Goal: Task Accomplishment & Management: Complete application form

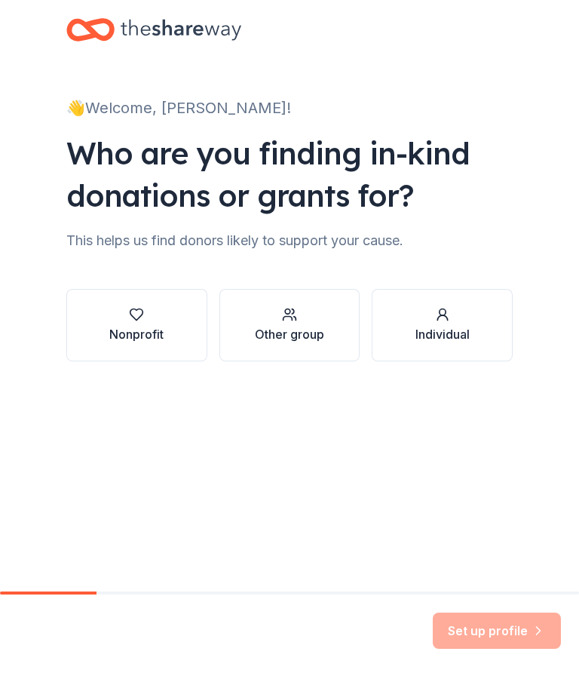
click at [136, 338] on div "Nonprofit" at bounding box center [136, 334] width 54 height 18
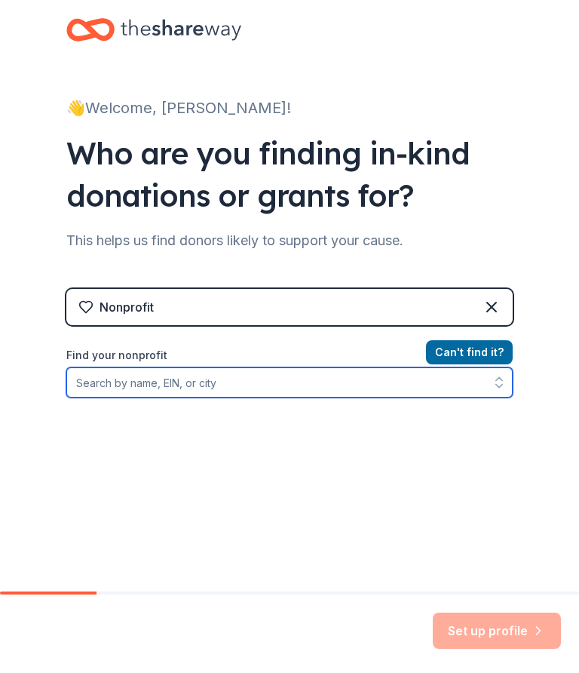
click at [176, 388] on input "Find your nonprofit" at bounding box center [289, 382] width 446 height 30
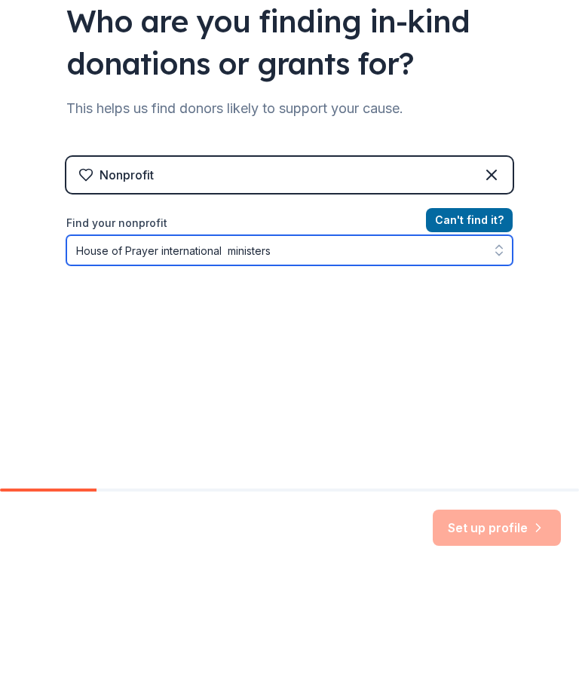
type input "House of Prayer international ministers"
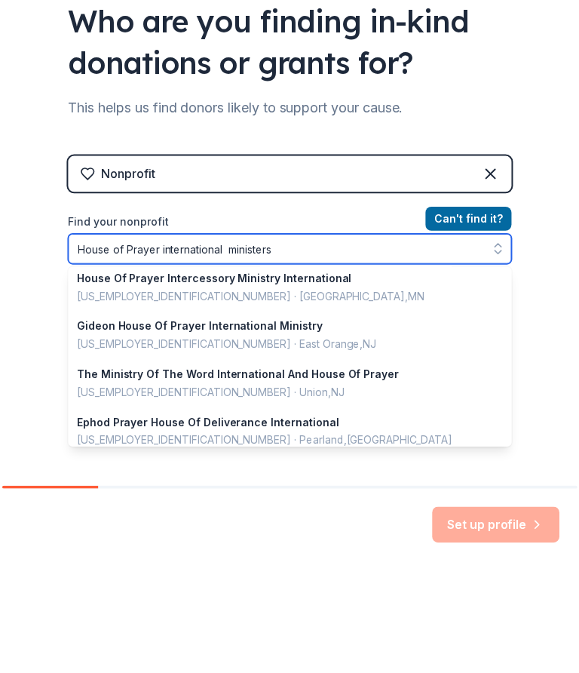
scroll to position [5, 0]
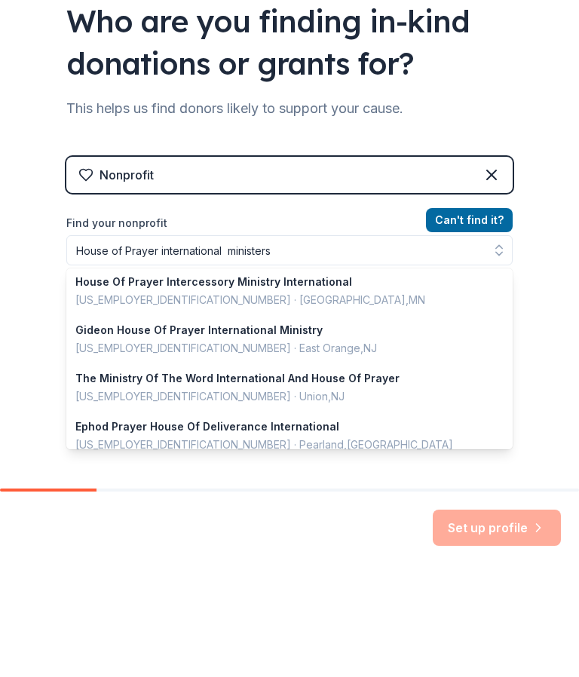
click at [480, 315] on button "Can ' t find it?" at bounding box center [469, 327] width 87 height 24
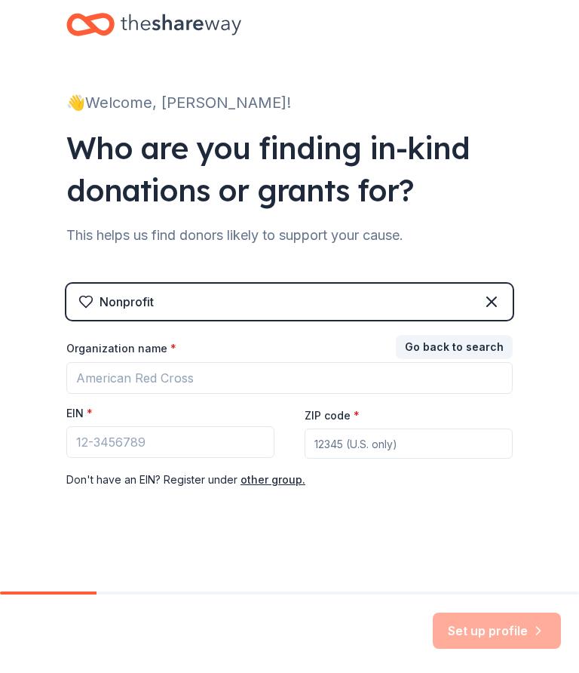
scroll to position [1, 0]
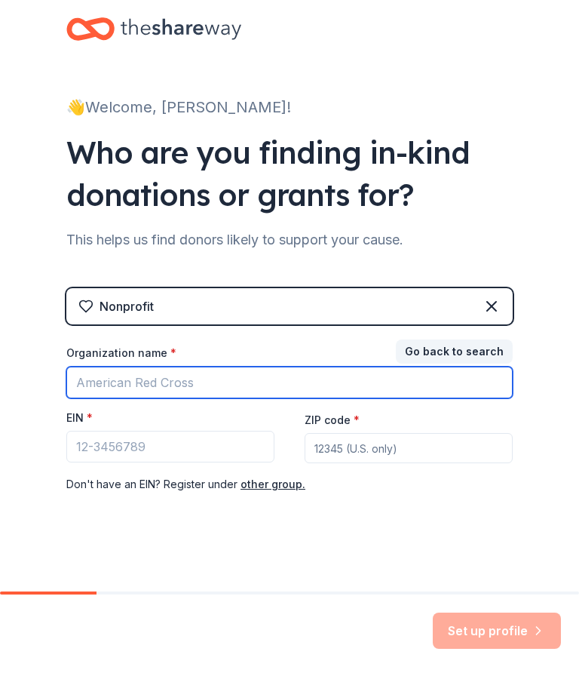
click at [207, 383] on input "Organization name *" at bounding box center [289, 382] width 446 height 32
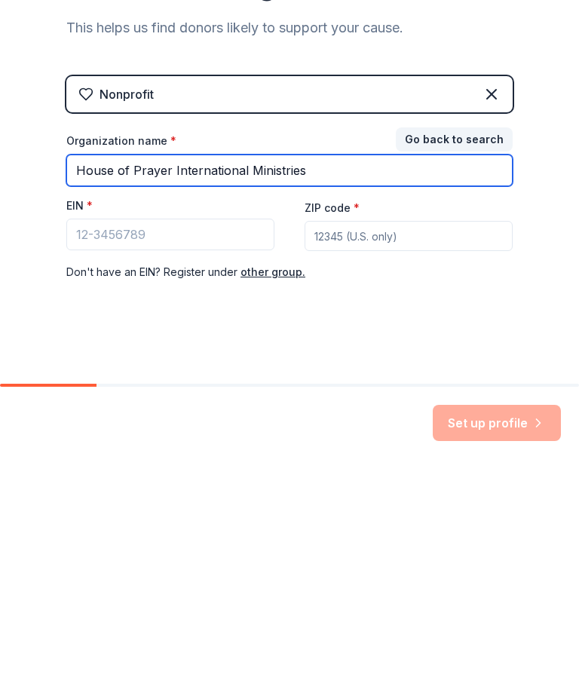
type input "House of Prayer International Ministries"
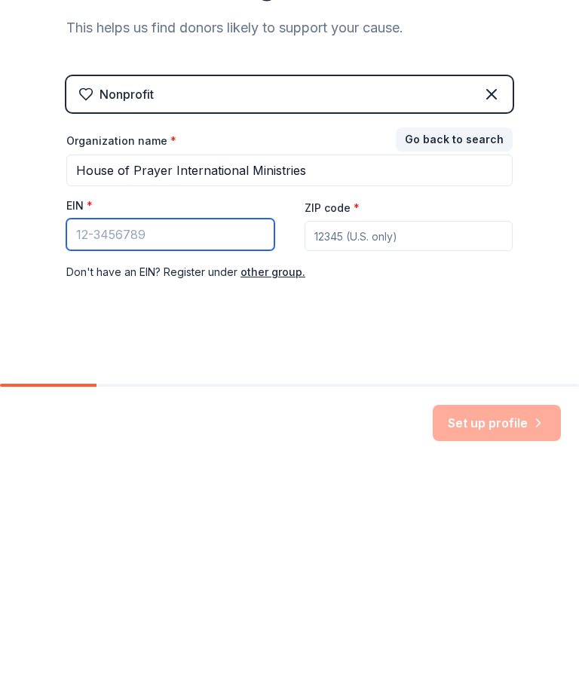
click at [150, 431] on input "EIN *" at bounding box center [170, 447] width 208 height 32
type input "36-489124"
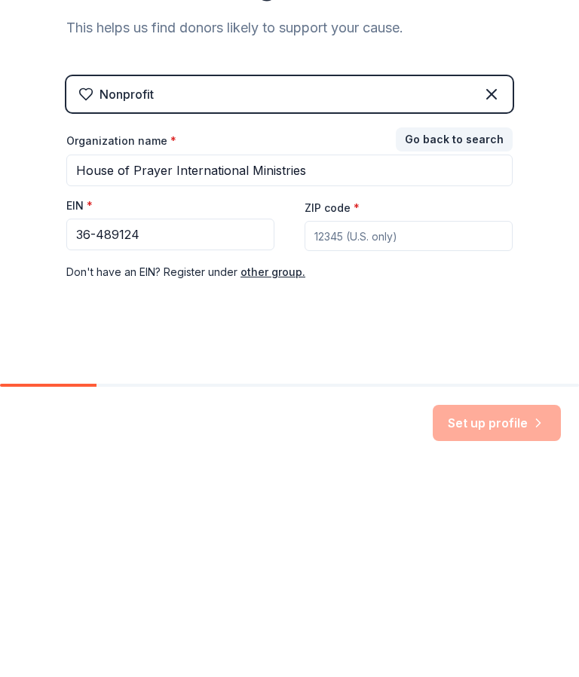
click at [385, 433] on input "ZIP code *" at bounding box center [409, 448] width 208 height 30
click at [512, 617] on div "Set up profile" at bounding box center [497, 635] width 128 height 36
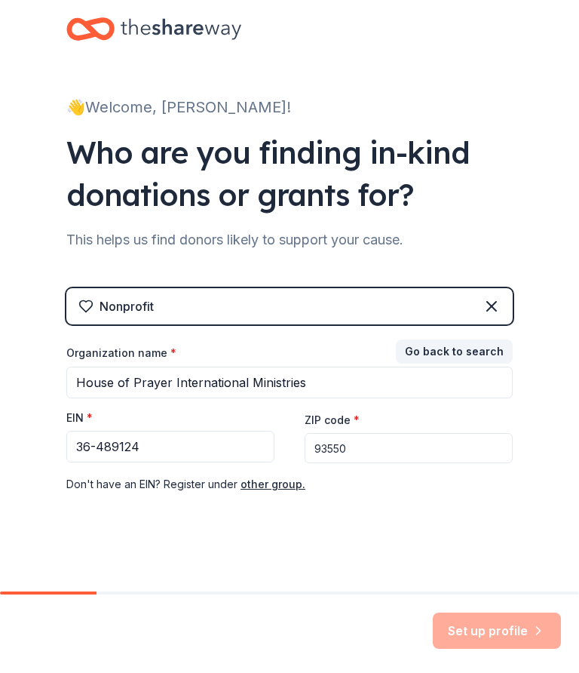
click at [261, 303] on div "Nonprofit" at bounding box center [289, 306] width 446 height 36
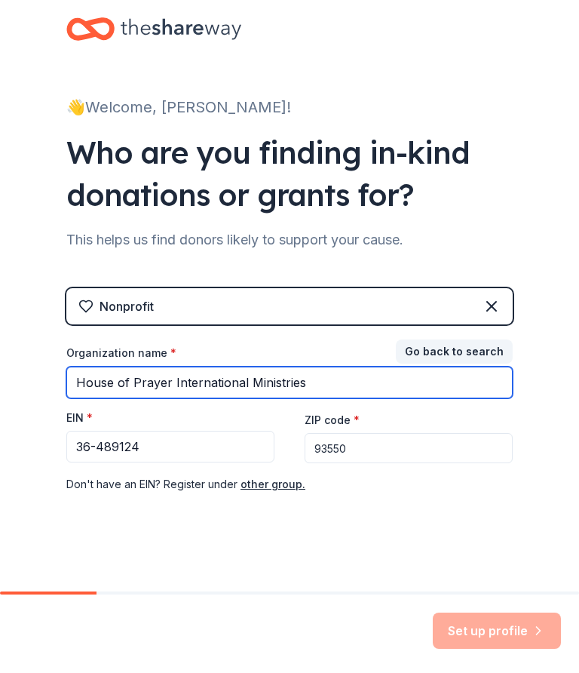
click at [384, 386] on input "House of Prayer International Ministries" at bounding box center [289, 382] width 446 height 32
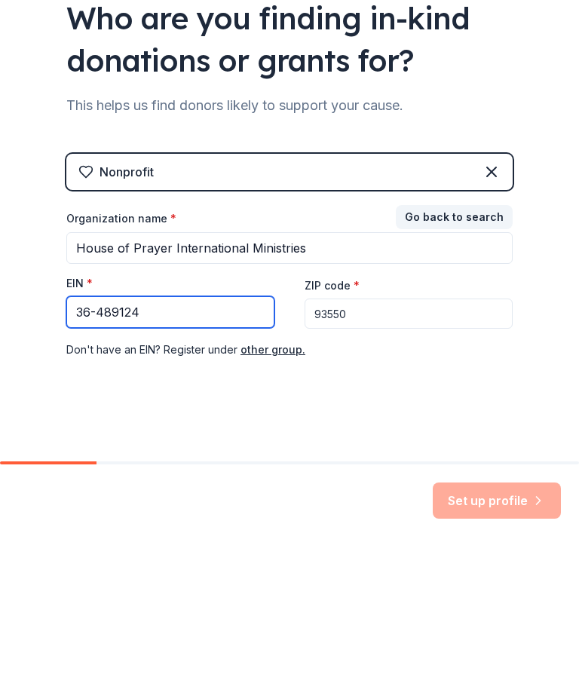
click at [197, 431] on input "36-489124" at bounding box center [170, 447] width 208 height 32
click at [426, 433] on input "93550" at bounding box center [409, 448] width 208 height 30
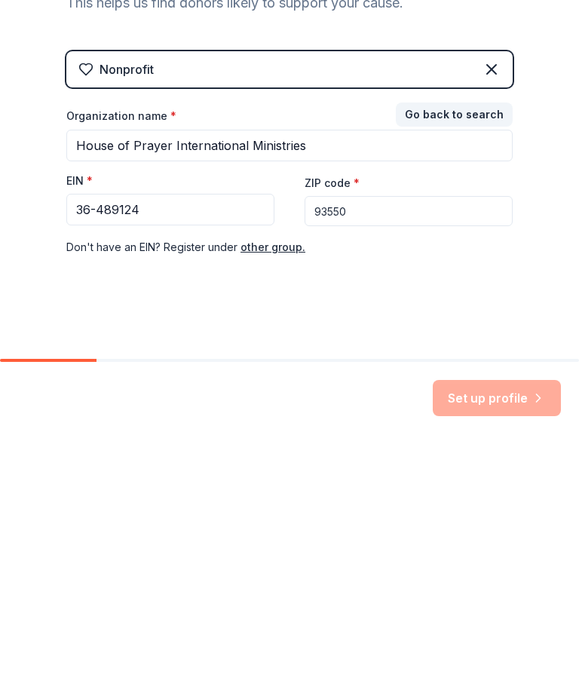
click at [494, 617] on div "Set up profile" at bounding box center [497, 635] width 128 height 36
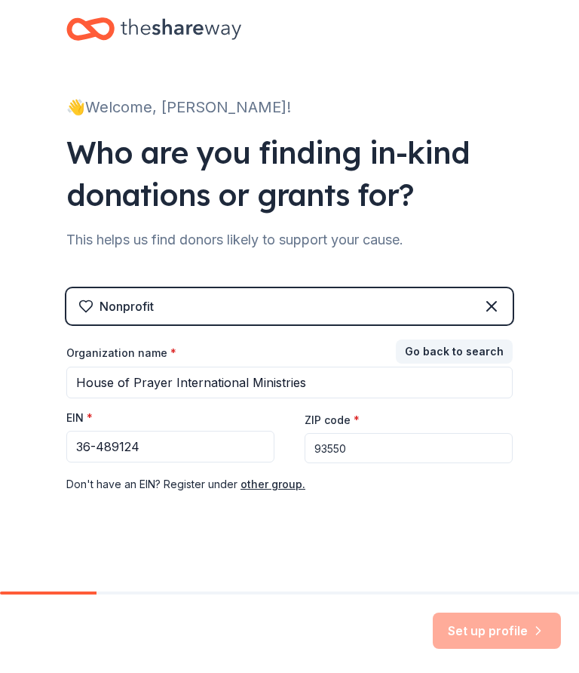
click at [503, 624] on div "Set up profile" at bounding box center [497, 630] width 128 height 36
click at [399, 434] on input "93550" at bounding box center [409, 448] width 208 height 30
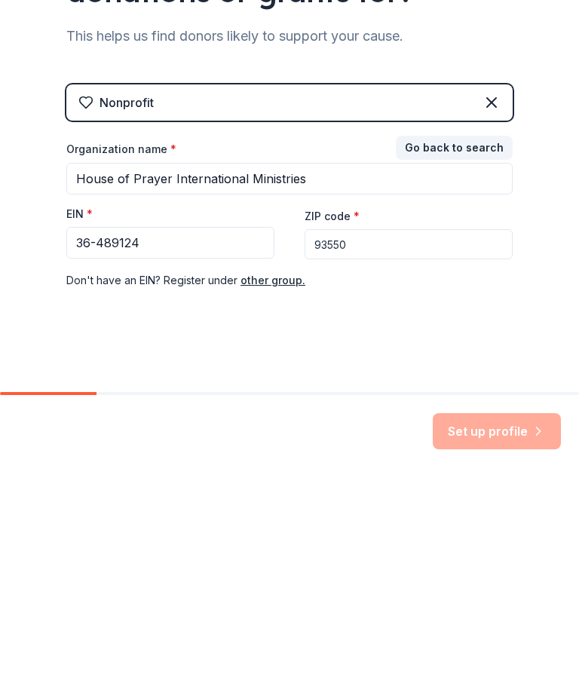
click at [370, 433] on input "93550" at bounding box center [409, 448] width 208 height 30
type input "9"
click at [489, 617] on div "Set up profile" at bounding box center [497, 635] width 128 height 36
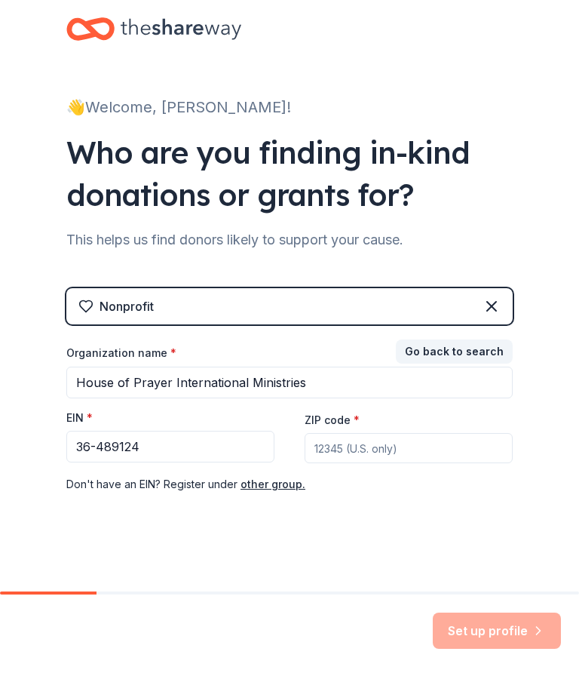
click at [252, 324] on div "Nonprofit Go back to search Organization name * House of Prayer International M…" at bounding box center [289, 405] width 446 height 235
click at [496, 305] on icon at bounding box center [492, 306] width 18 height 18
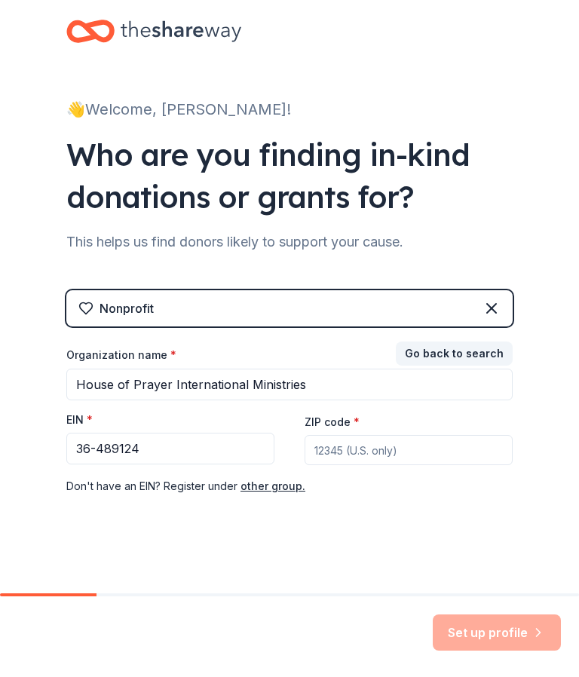
scroll to position [0, 0]
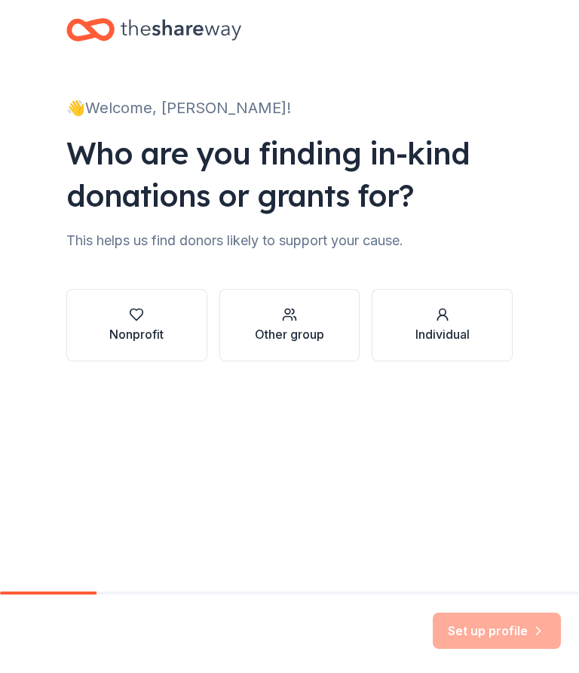
click at [130, 350] on button "Nonprofit" at bounding box center [136, 325] width 141 height 72
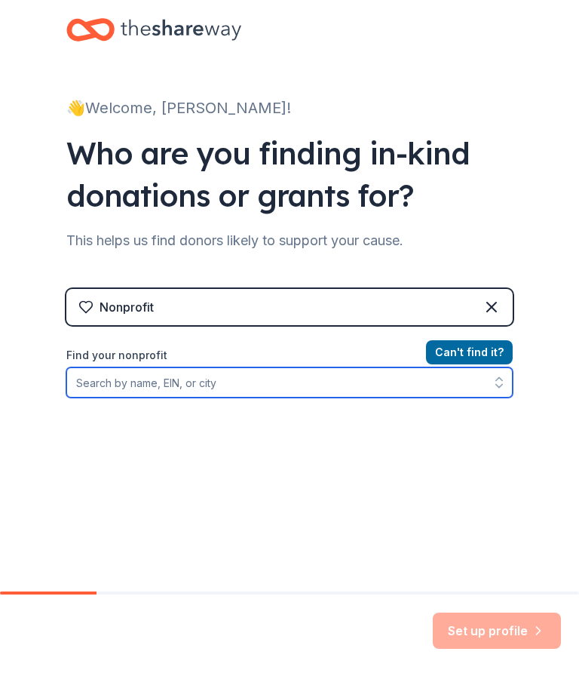
click at [187, 383] on input "Find your nonprofit" at bounding box center [289, 382] width 446 height 30
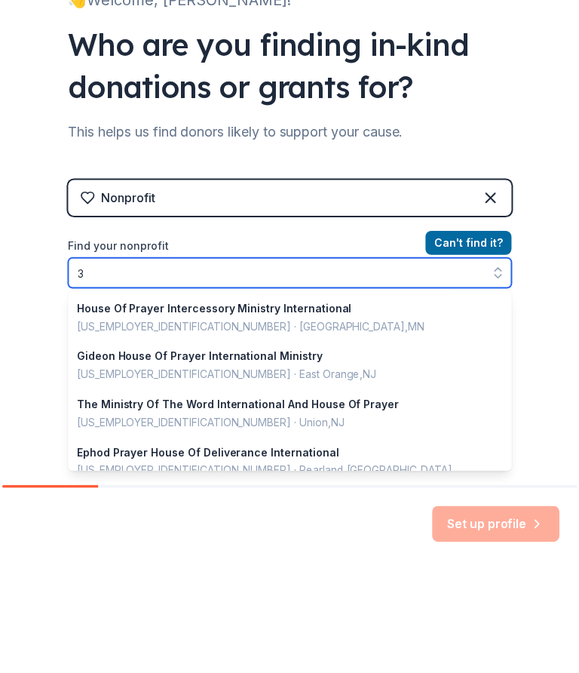
scroll to position [51, 0]
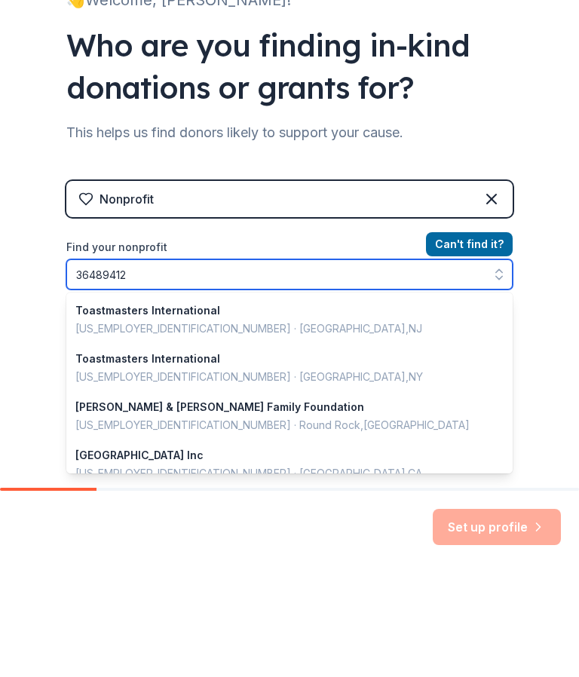
type input "364894124"
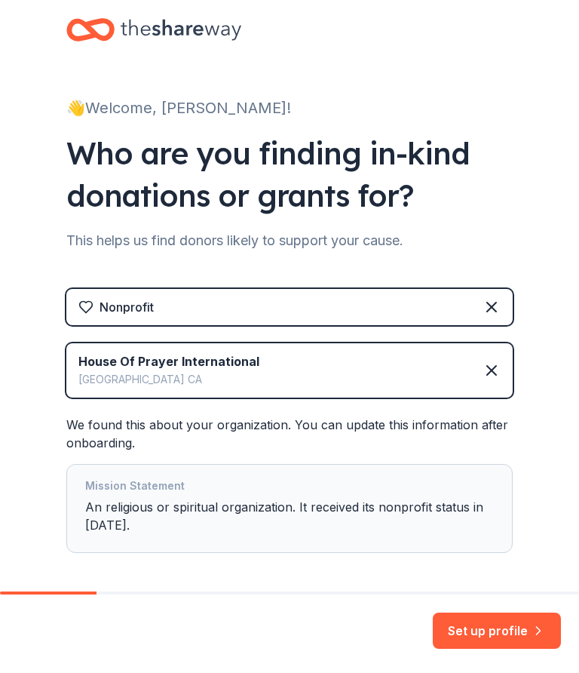
click at [500, 630] on button "Set up profile" at bounding box center [497, 630] width 128 height 36
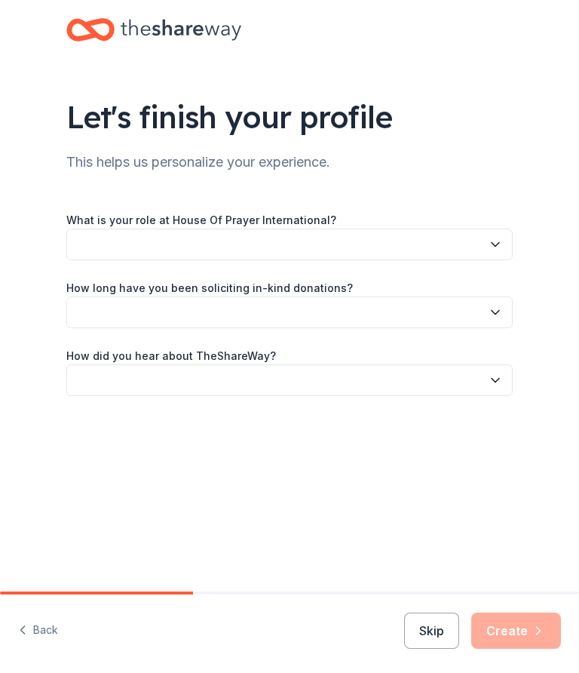
click at [483, 223] on div "What is your role at House Of Prayer International?" at bounding box center [289, 235] width 446 height 50
click at [490, 244] on icon "button" at bounding box center [495, 244] width 15 height 15
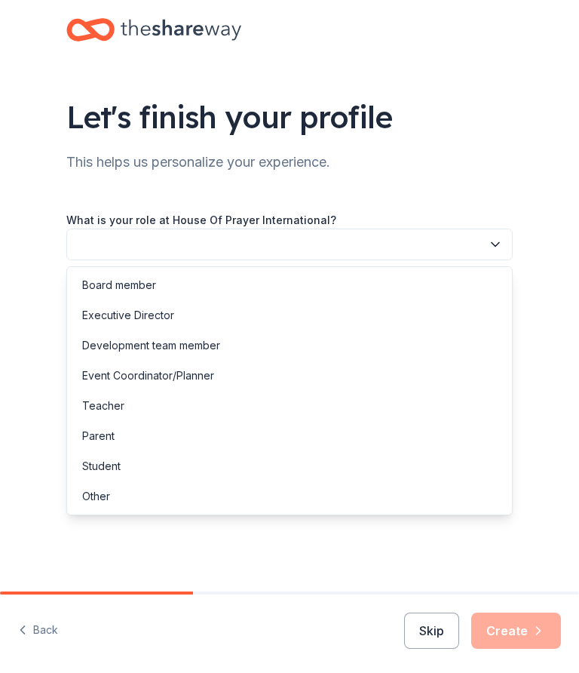
click at [138, 284] on div "Board member" at bounding box center [119, 285] width 74 height 18
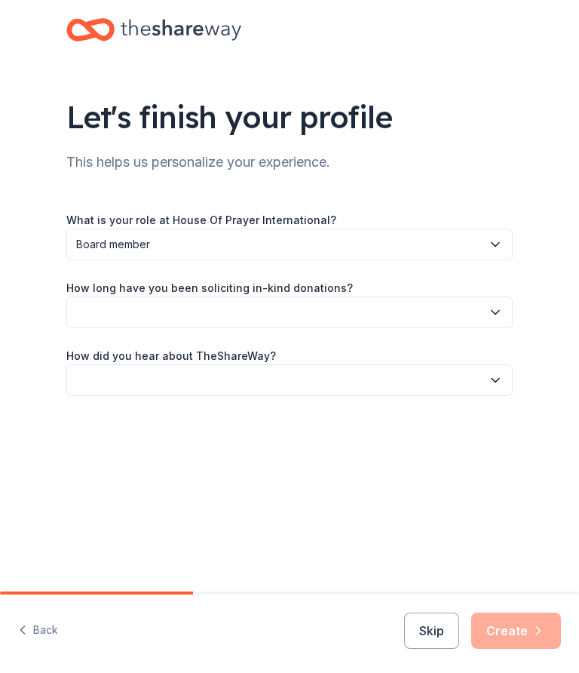
click at [431, 306] on button "button" at bounding box center [289, 312] width 446 height 32
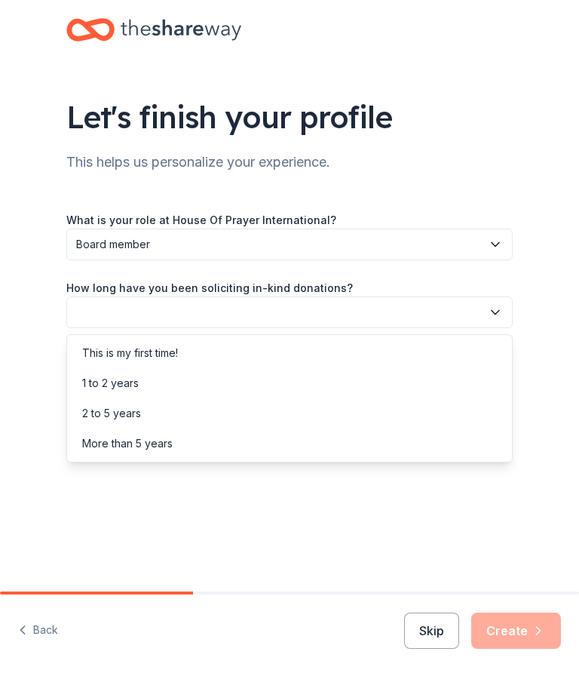
click at [157, 360] on div "This is my first time!" at bounding box center [130, 353] width 96 height 18
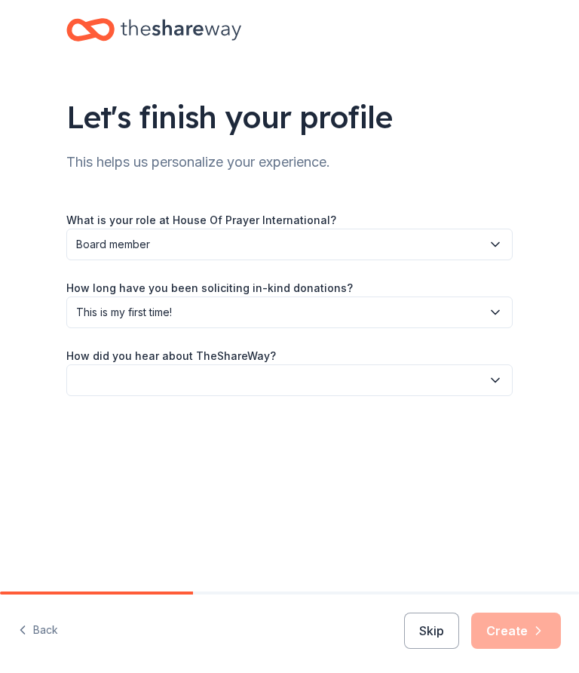
click at [195, 323] on button "This is my first time!" at bounding box center [289, 312] width 446 height 32
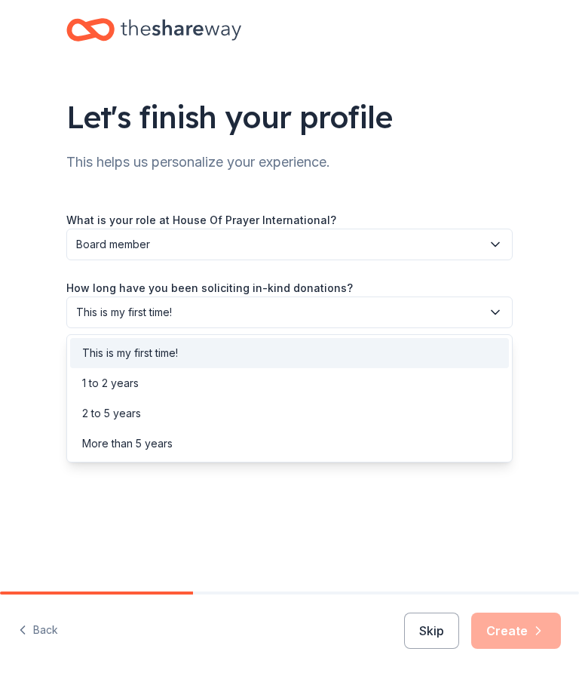
click at [133, 379] on div "1 to 2 years" at bounding box center [110, 383] width 57 height 18
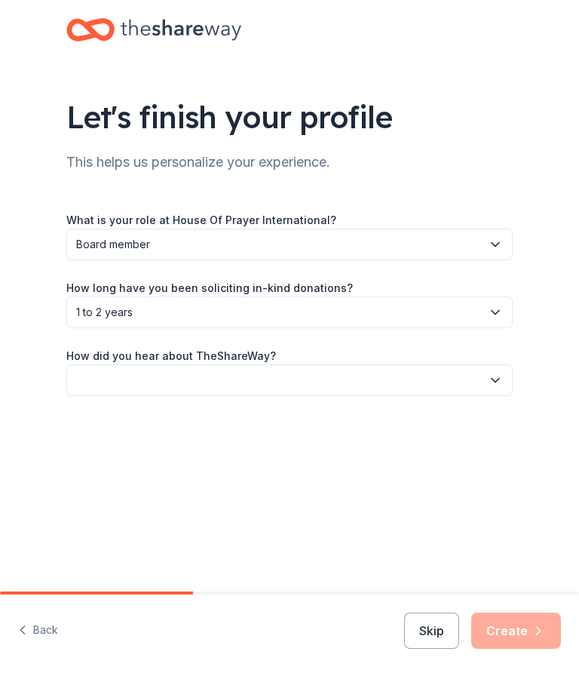
click at [369, 378] on button "button" at bounding box center [289, 380] width 446 height 32
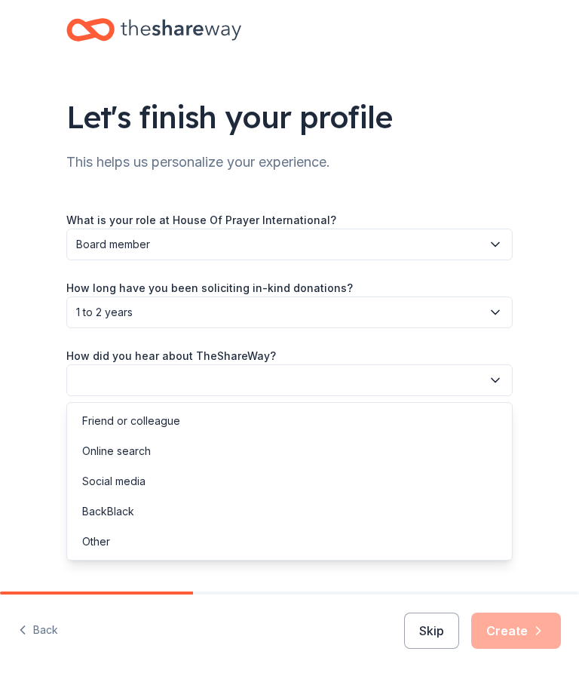
click at [145, 458] on div "Online search" at bounding box center [116, 451] width 69 height 18
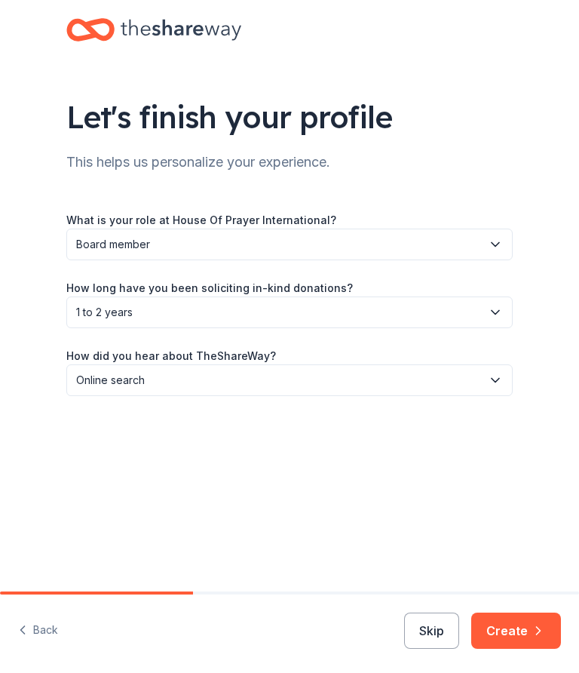
click at [525, 627] on button "Create" at bounding box center [516, 630] width 90 height 36
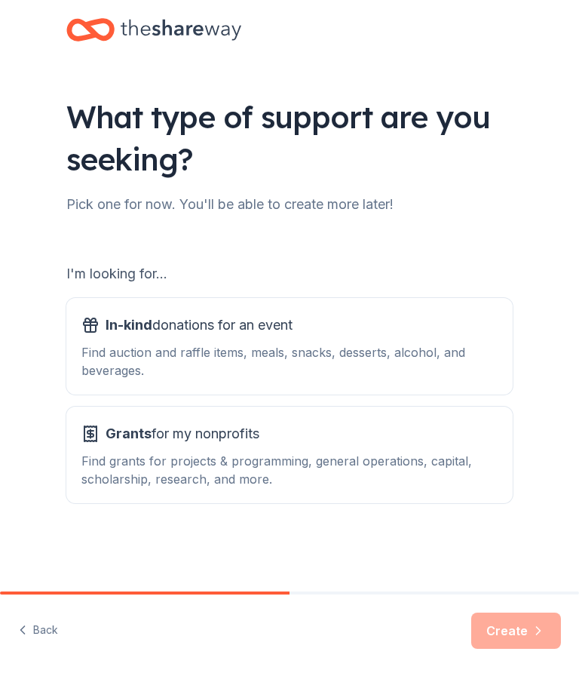
click at [216, 455] on div "Find grants for projects & programming, general operations, capital, scholarshi…" at bounding box center [289, 470] width 416 height 36
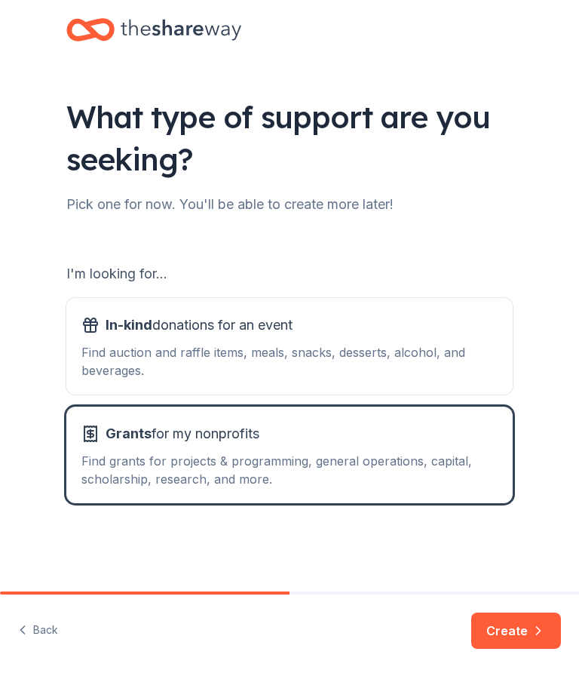
click at [247, 356] on div "Find auction and raffle items, meals, snacks, desserts, alcohol, and beverages." at bounding box center [289, 361] width 416 height 36
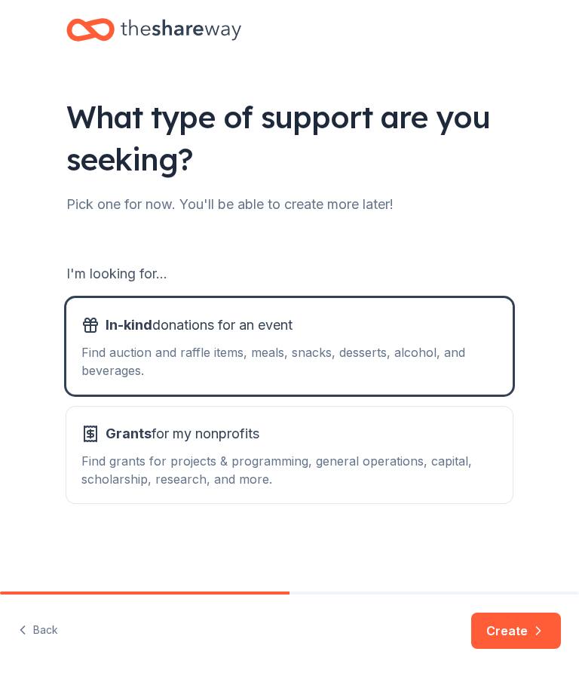
click at [260, 459] on div "Find grants for projects & programming, general operations, capital, scholarshi…" at bounding box center [289, 470] width 416 height 36
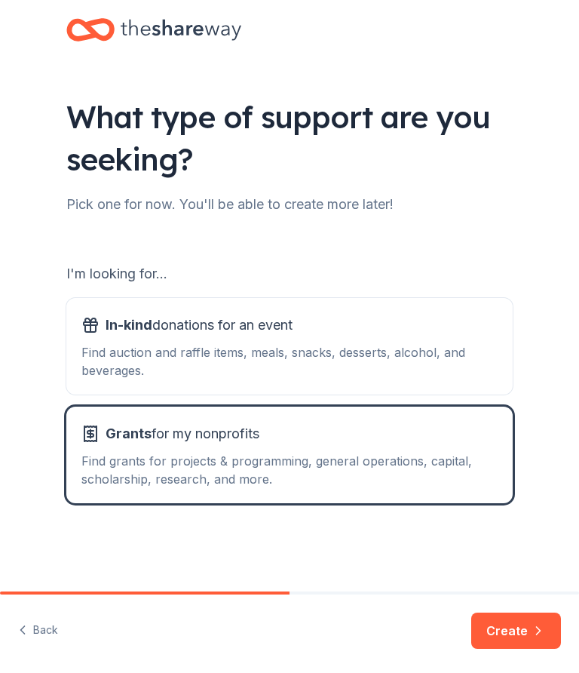
click at [524, 630] on button "Create" at bounding box center [516, 630] width 90 height 36
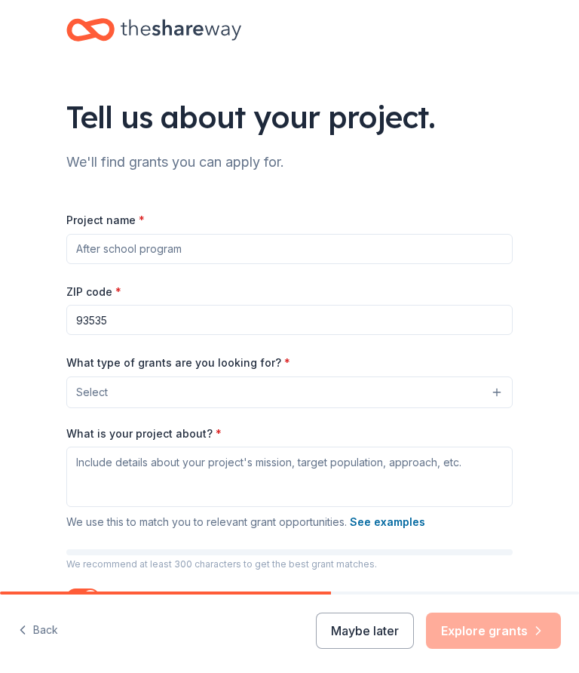
click at [236, 393] on button "Select" at bounding box center [289, 392] width 446 height 32
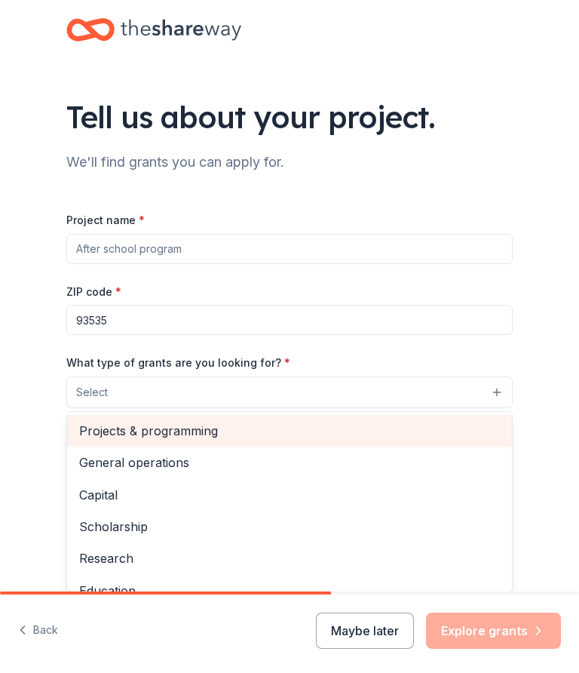
click at [166, 432] on span "Projects & programming" at bounding box center [289, 431] width 421 height 20
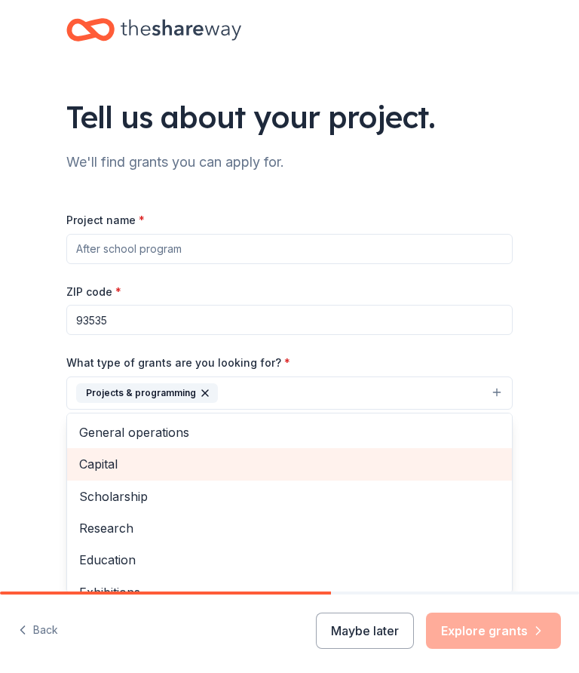
click at [121, 473] on span "Capital" at bounding box center [289, 464] width 421 height 20
click at [139, 468] on span "Scholarship" at bounding box center [289, 464] width 421 height 20
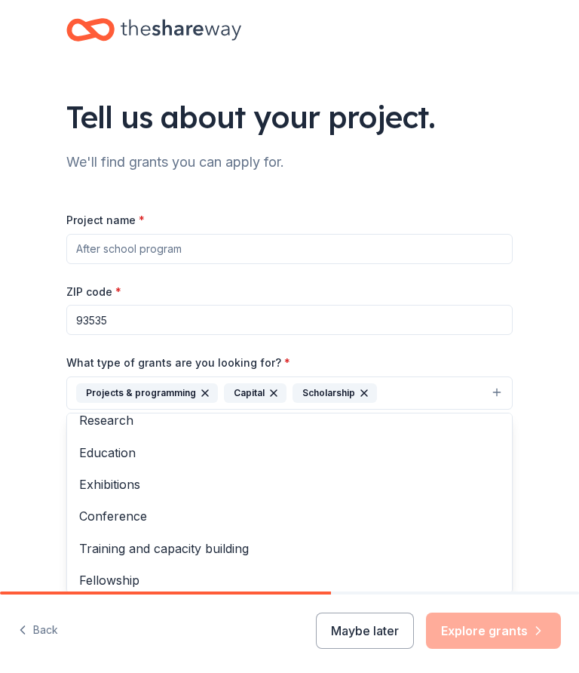
scroll to position [47, 0]
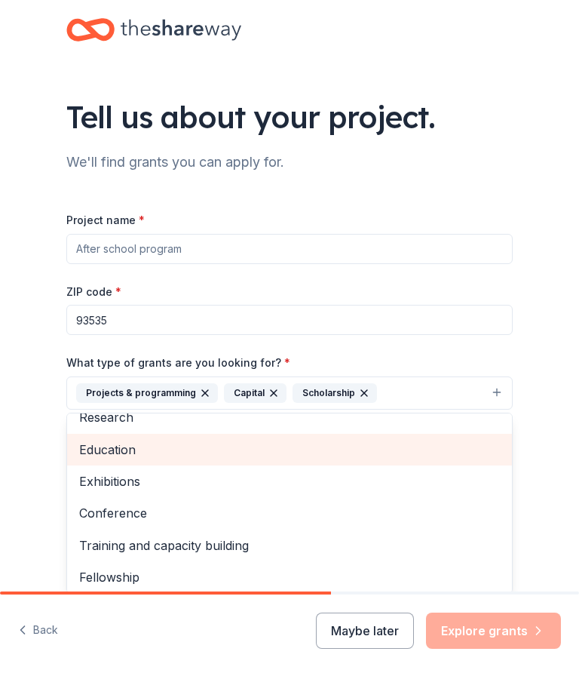
click at [127, 454] on span "Education" at bounding box center [289, 450] width 421 height 20
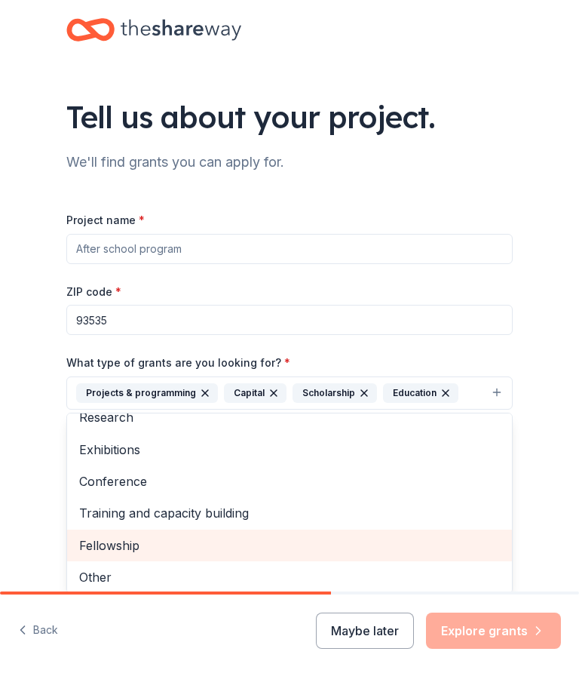
click at [132, 550] on span "Fellowship" at bounding box center [289, 545] width 421 height 20
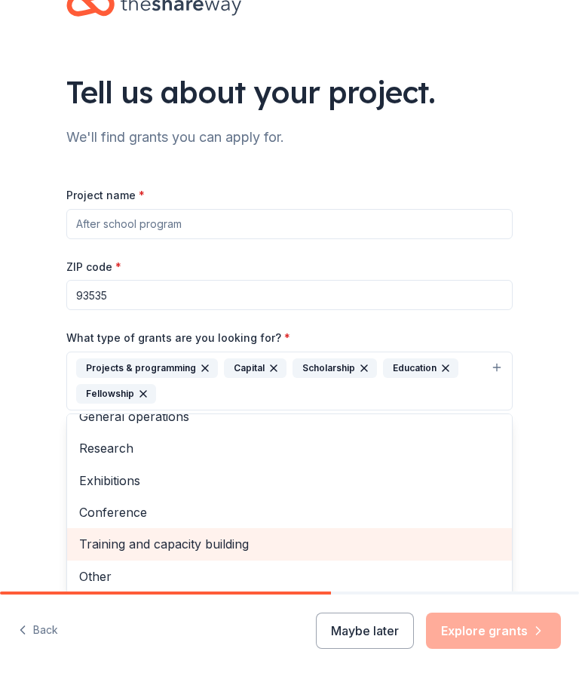
click at [170, 547] on span "Training and capacity building" at bounding box center [289, 544] width 421 height 20
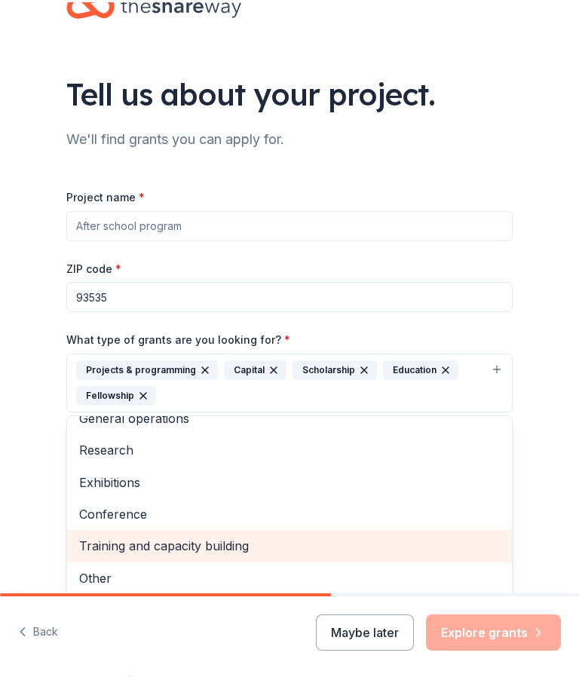
scroll to position [0, 0]
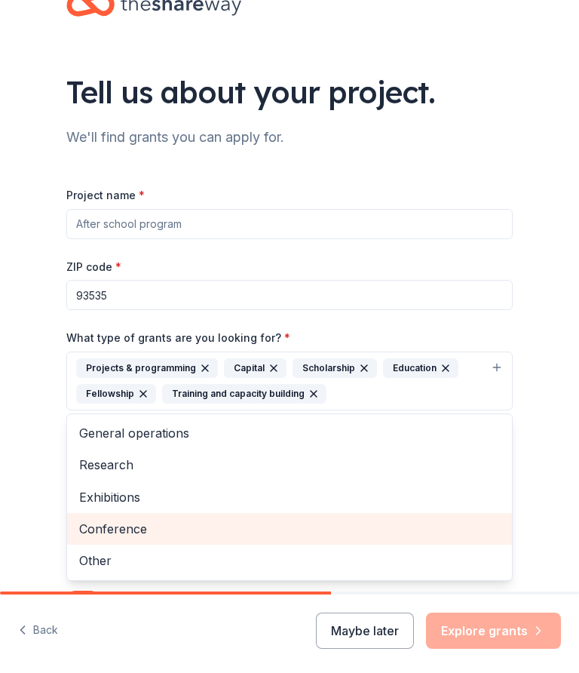
click at [126, 532] on span "Conference" at bounding box center [289, 529] width 421 height 20
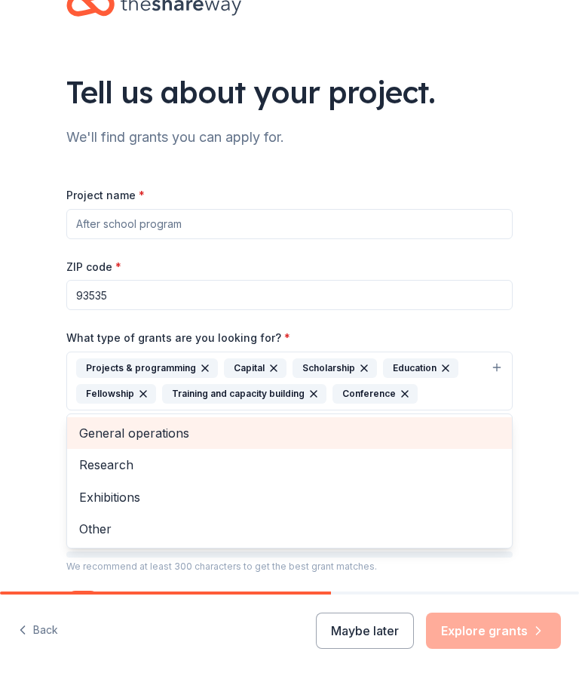
click at [157, 434] on span "General operations" at bounding box center [289, 433] width 421 height 20
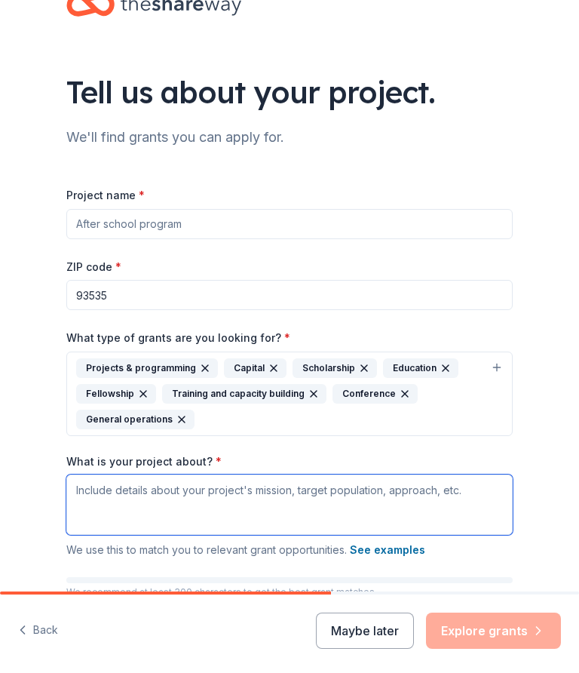
click at [175, 507] on textarea "What is your project about? *" at bounding box center [289, 504] width 446 height 60
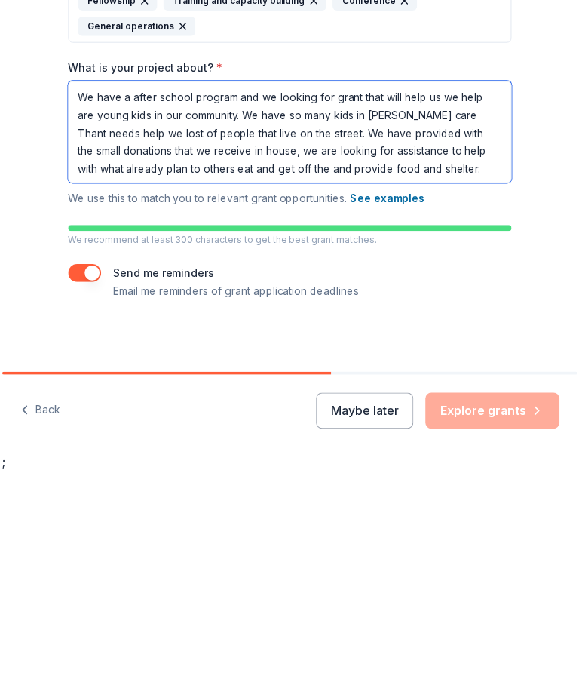
scroll to position [197, 0]
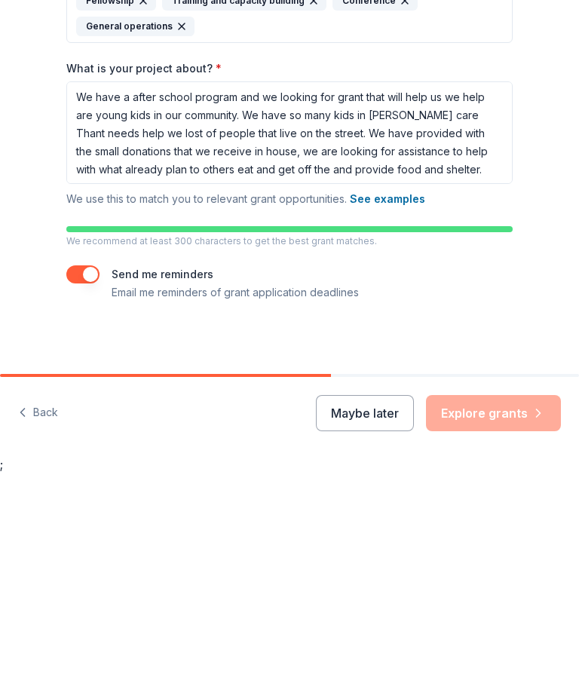
click at [507, 599] on div "Maybe later Explore grants" at bounding box center [438, 617] width 245 height 36
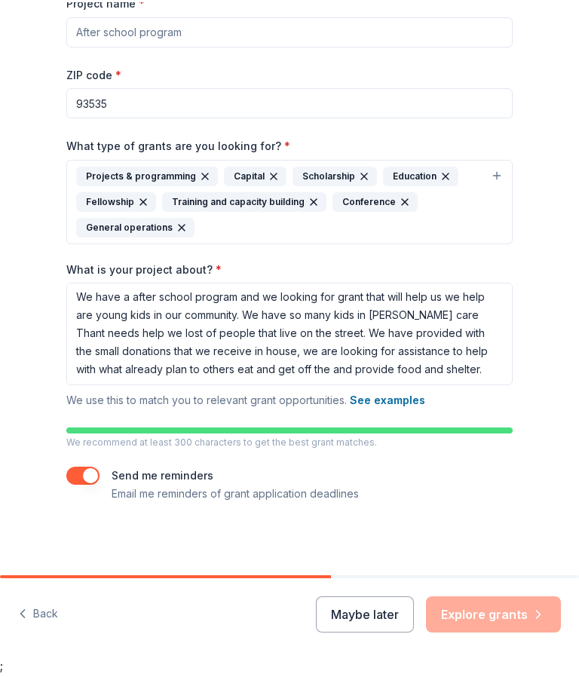
scroll to position [201, 0]
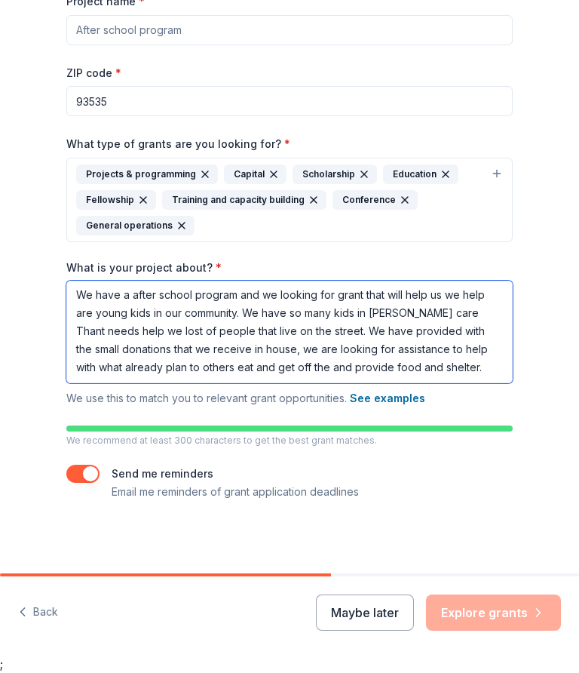
click at [379, 371] on textarea "We have a after school program and we looking for grant that will help us we he…" at bounding box center [289, 332] width 446 height 103
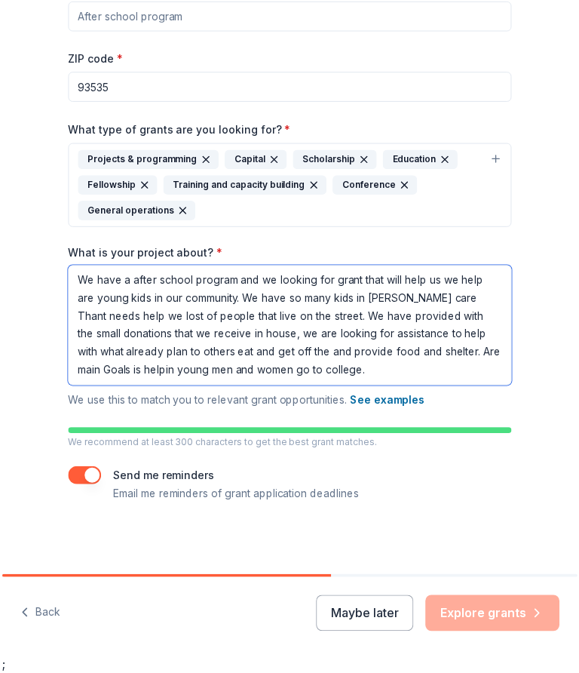
scroll to position [215, 0]
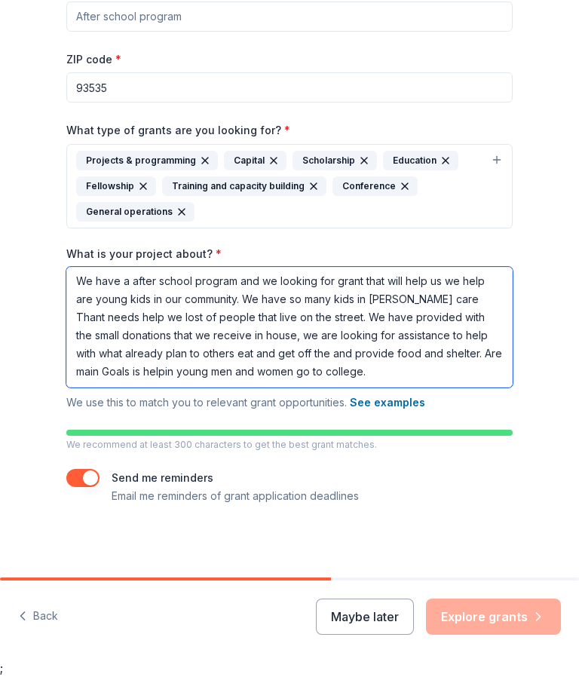
type textarea "We have a after school program and we looking for grant that will help us we he…"
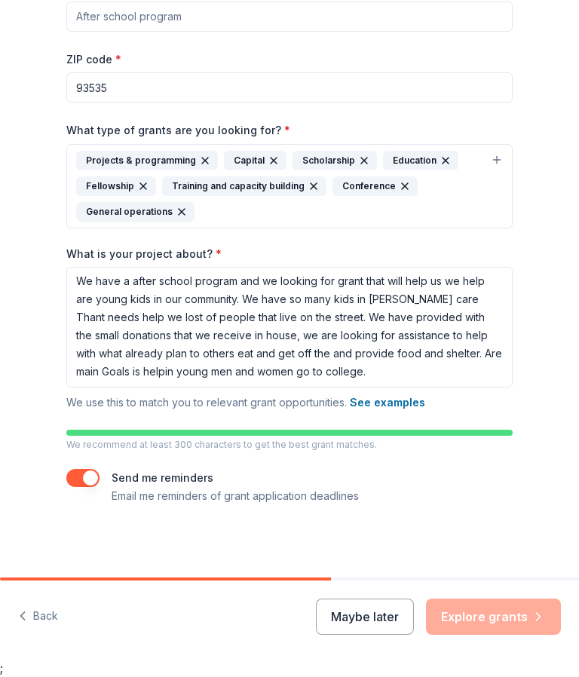
click at [561, 394] on div "Tell us about your project. We'll find grants you can apply for. Project name *…" at bounding box center [289, 173] width 579 height 810
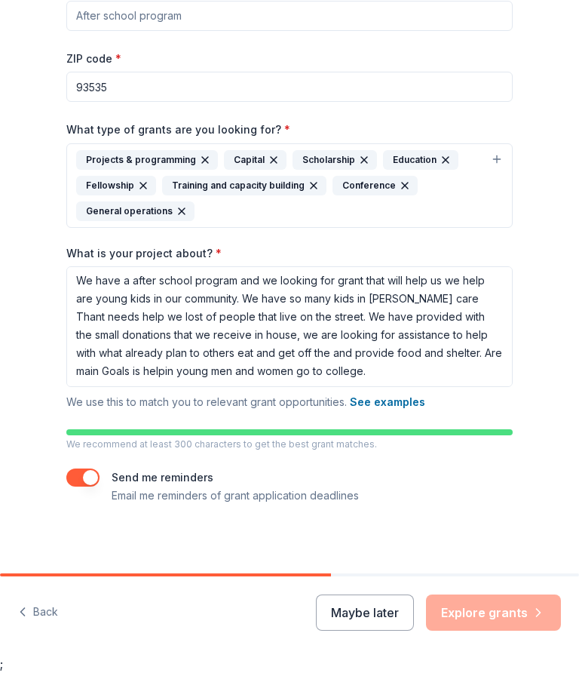
click at [503, 611] on div "Maybe later Explore grants" at bounding box center [438, 612] width 245 height 36
click at [507, 615] on div "Maybe later Explore grants" at bounding box center [438, 612] width 245 height 36
click at [535, 623] on div "Maybe later Explore grants" at bounding box center [438, 612] width 245 height 36
click at [535, 622] on div "Maybe later Explore grants" at bounding box center [438, 612] width 245 height 36
click at [549, 618] on div "Maybe later Explore grants" at bounding box center [438, 612] width 245 height 36
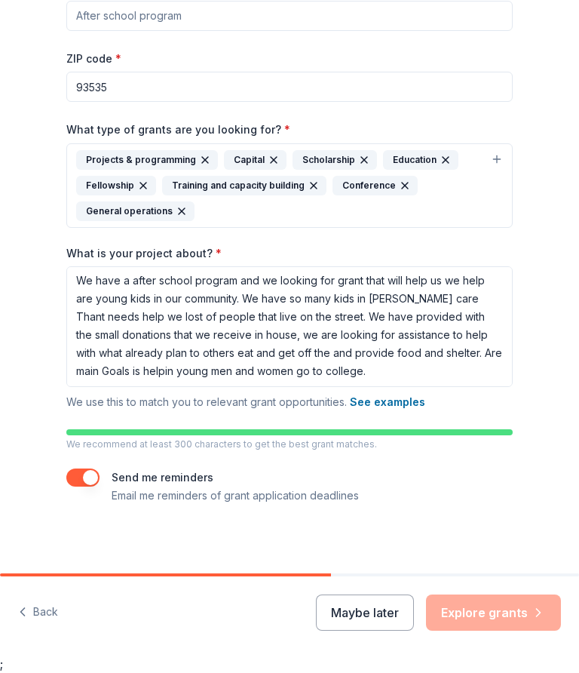
click at [548, 618] on div "Maybe later Explore grants" at bounding box center [438, 612] width 245 height 36
click at [547, 616] on div "Maybe later Explore grants" at bounding box center [438, 612] width 245 height 36
click at [385, 610] on button "Maybe later" at bounding box center [365, 612] width 98 height 36
click at [505, 605] on div "Maybe later Explore grants" at bounding box center [438, 612] width 245 height 36
click at [516, 616] on div "Maybe later Explore grants" at bounding box center [438, 612] width 245 height 36
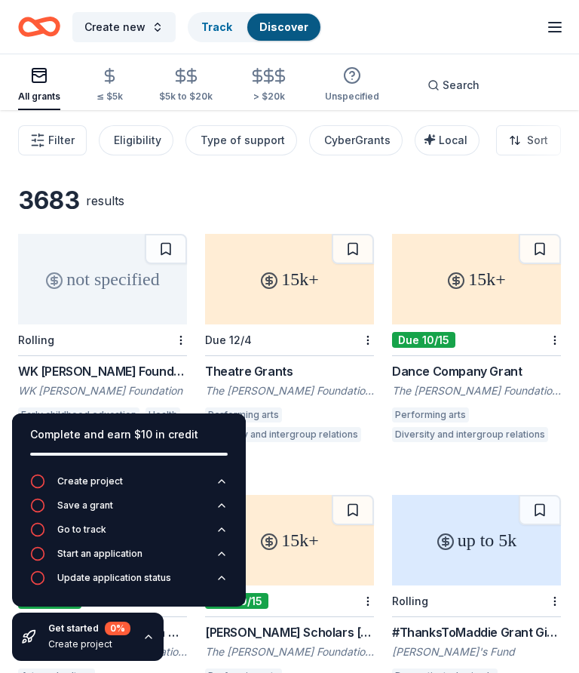
click at [133, 287] on div "not specified" at bounding box center [102, 279] width 169 height 90
click at [311, 277] on div "15k+" at bounding box center [289, 279] width 169 height 90
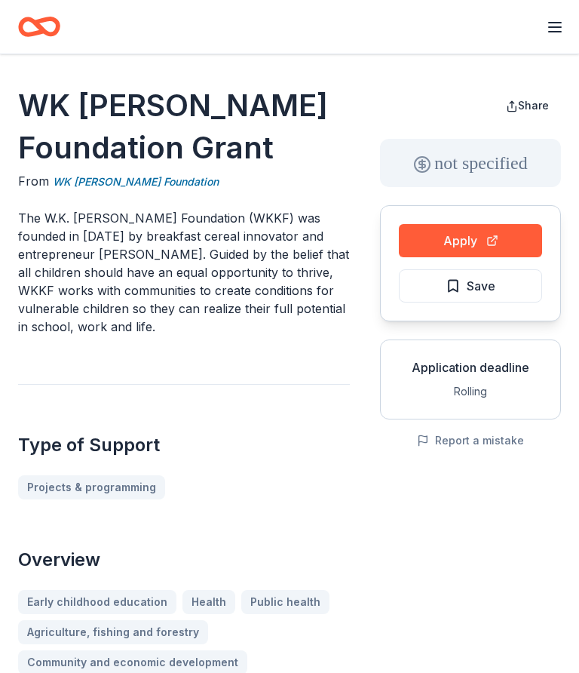
click at [450, 238] on button "Apply" at bounding box center [470, 240] width 143 height 33
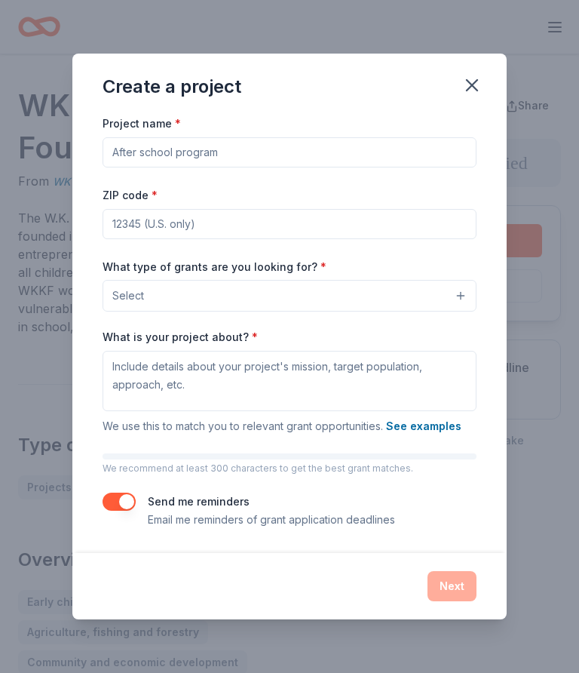
click at [216, 225] on input "ZIP code *" at bounding box center [290, 224] width 374 height 30
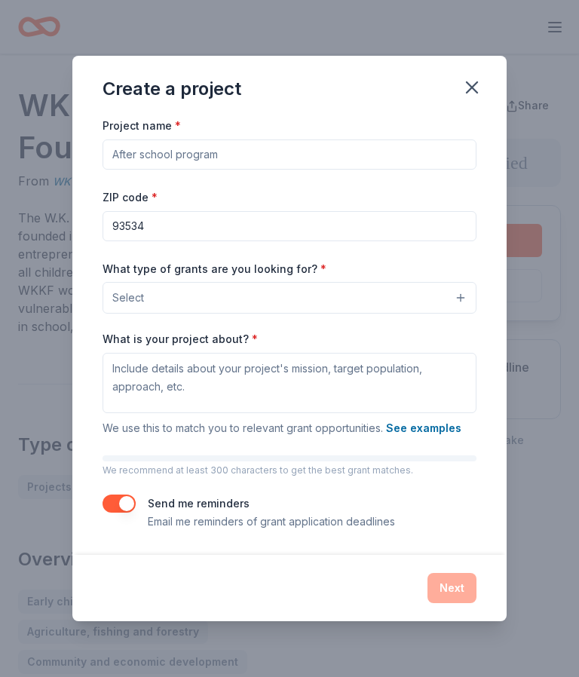
type input "93534"
click at [246, 299] on button "Select" at bounding box center [290, 298] width 374 height 32
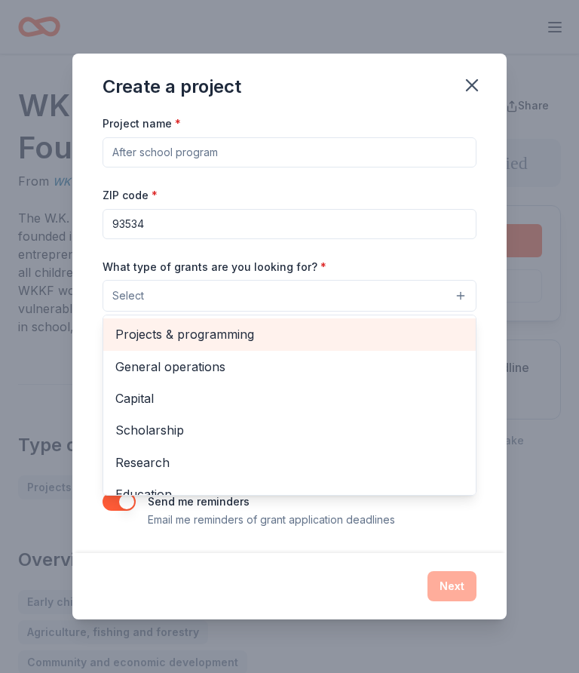
click at [225, 336] on span "Projects & programming" at bounding box center [289, 334] width 348 height 20
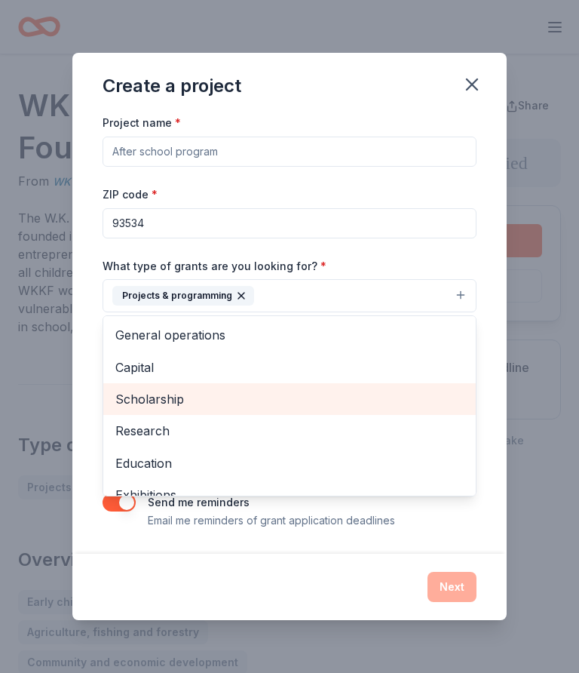
click at [162, 408] on span "Scholarship" at bounding box center [289, 399] width 348 height 20
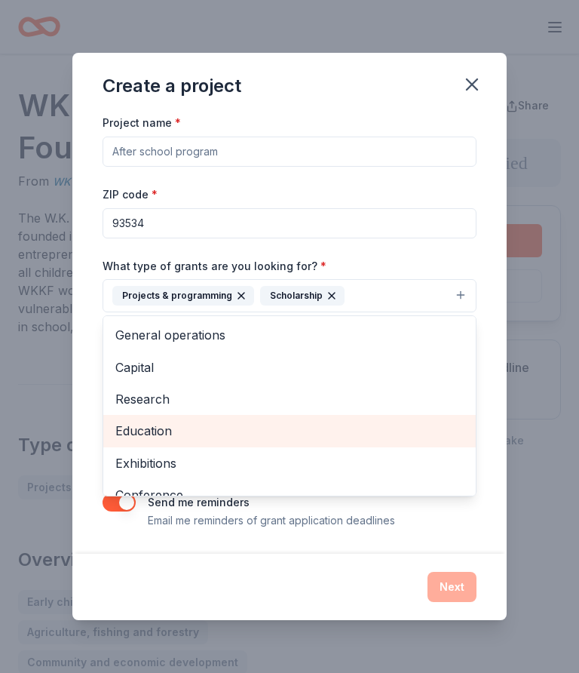
click at [162, 432] on span "Education" at bounding box center [289, 431] width 348 height 20
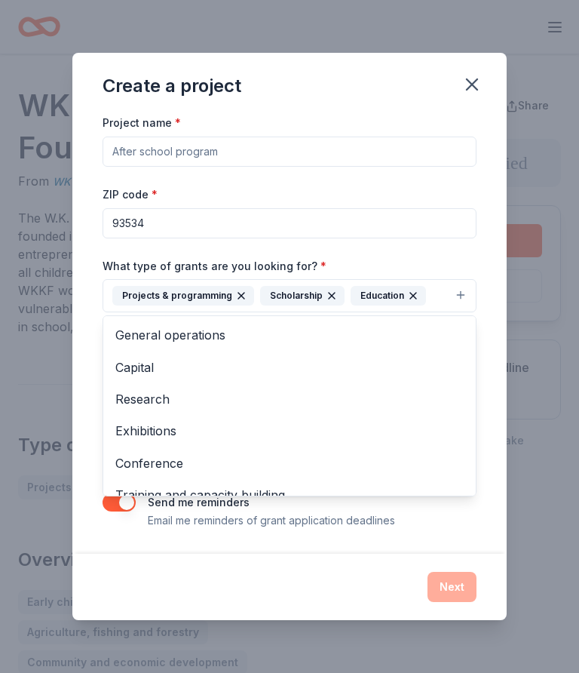
scroll to position [38, 0]
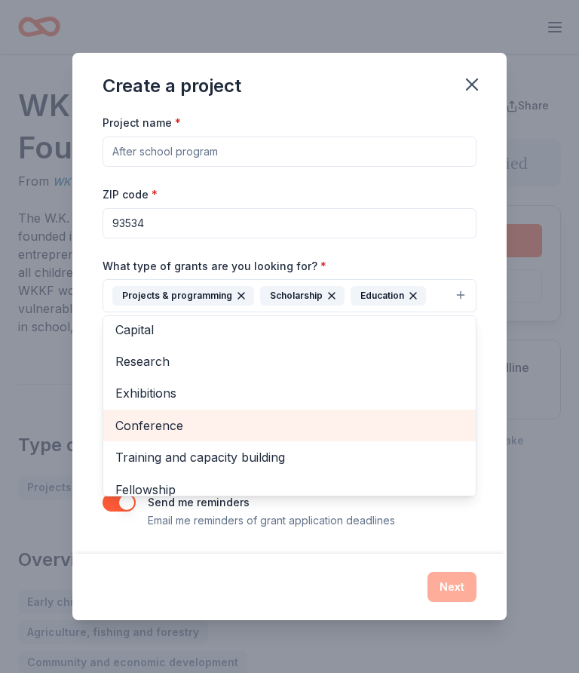
click at [167, 425] on span "Conference" at bounding box center [289, 425] width 348 height 20
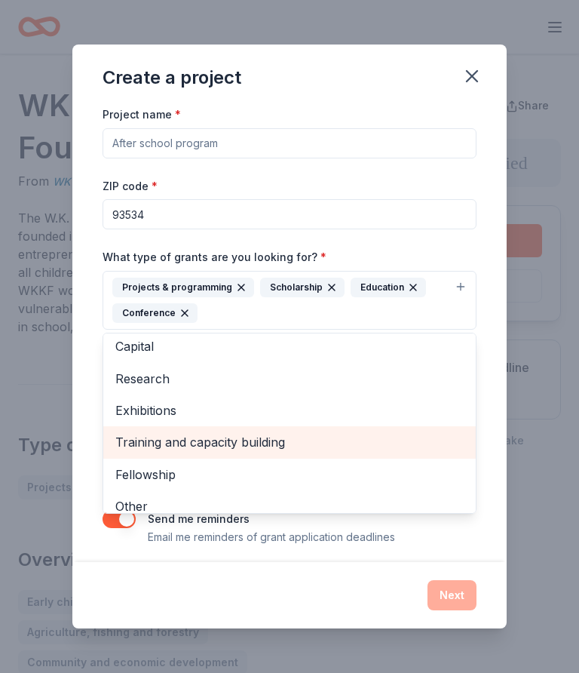
click at [239, 443] on span "Training and capacity building" at bounding box center [289, 442] width 348 height 20
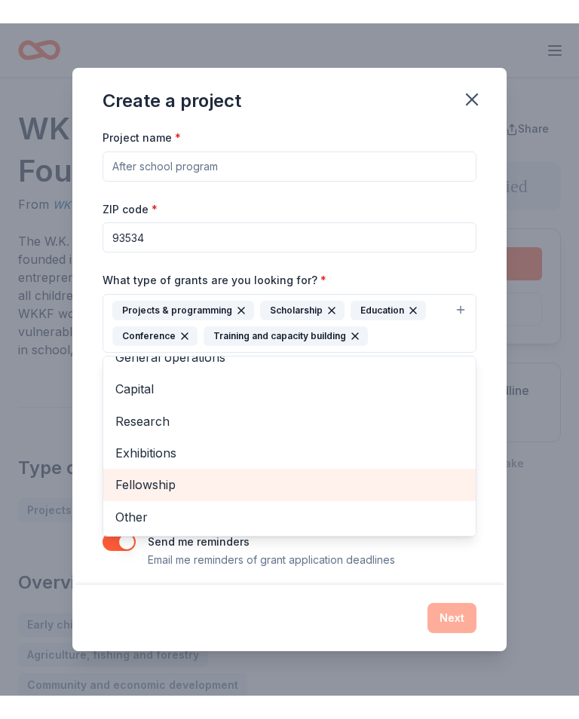
scroll to position [17, 0]
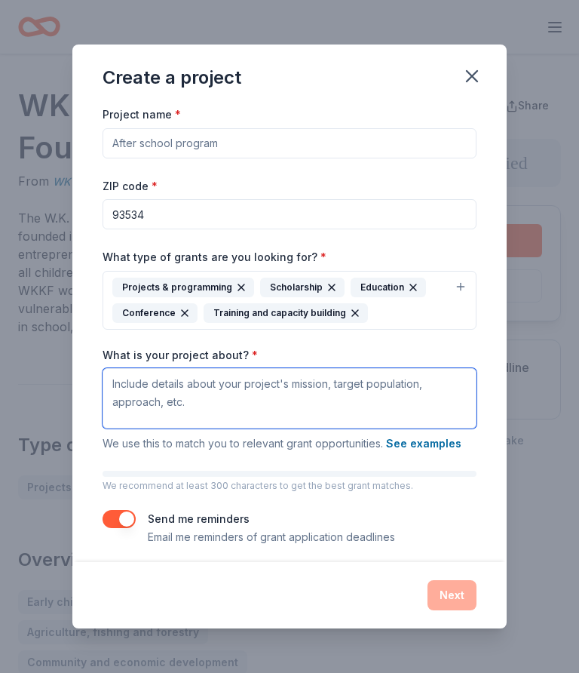
click at [203, 402] on textarea "What is your project about? *" at bounding box center [290, 398] width 374 height 60
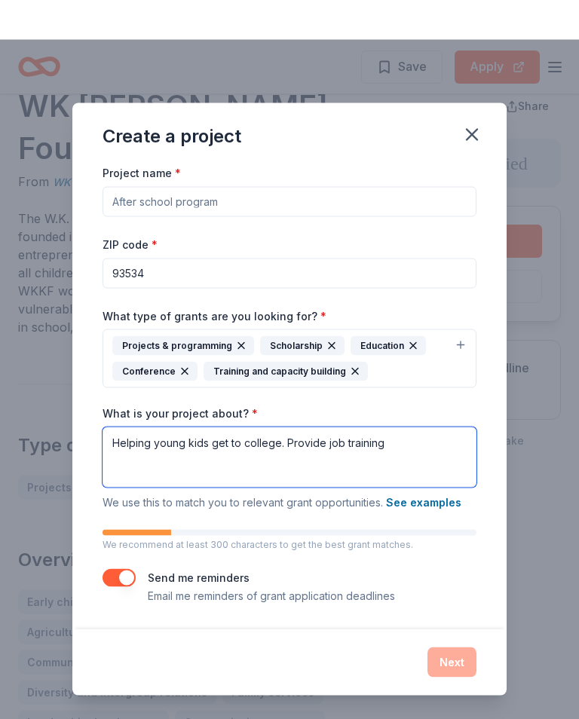
scroll to position [41, 0]
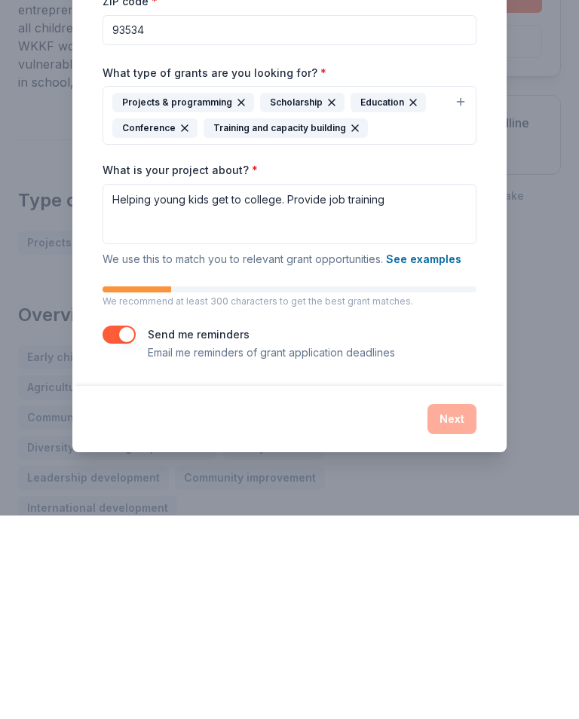
click at [456, 608] on div "Next" at bounding box center [290, 623] width 374 height 30
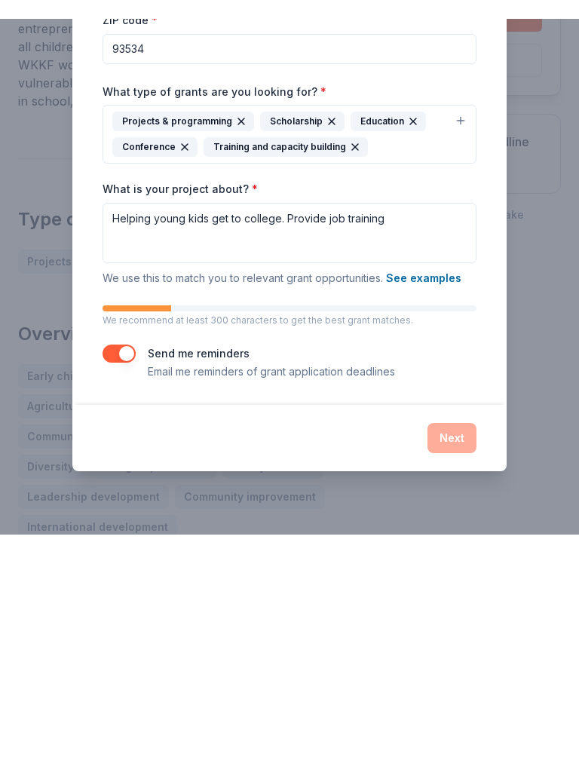
scroll to position [245, 0]
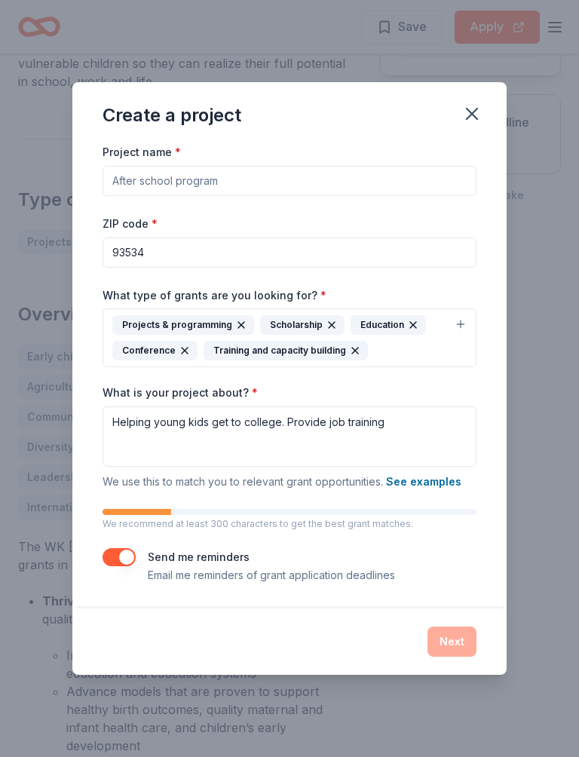
click at [433, 481] on button "See examples" at bounding box center [423, 482] width 75 height 18
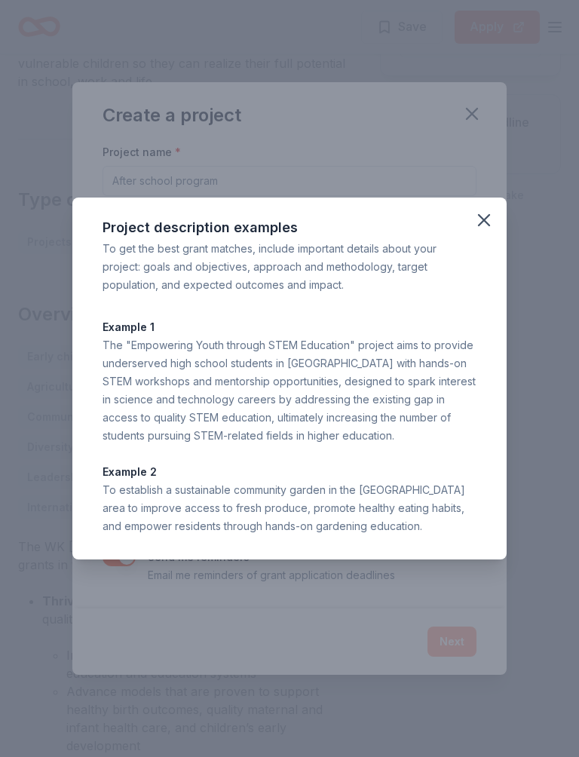
click at [482, 224] on icon "button" at bounding box center [484, 220] width 21 height 21
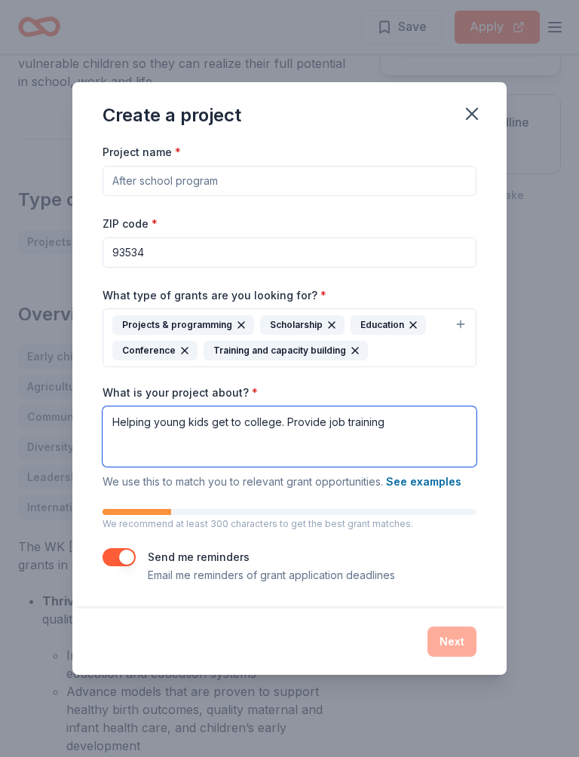
click at [392, 425] on textarea "Helping young kids get to college. Provide job training" at bounding box center [290, 436] width 374 height 60
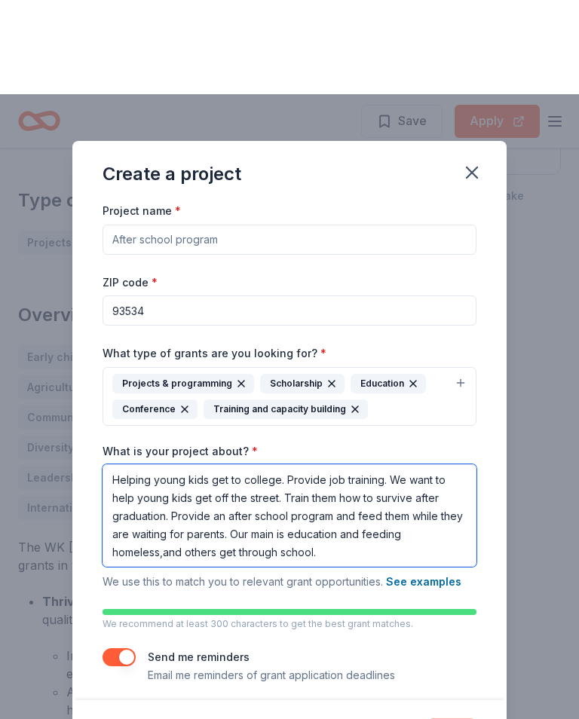
scroll to position [340, 0]
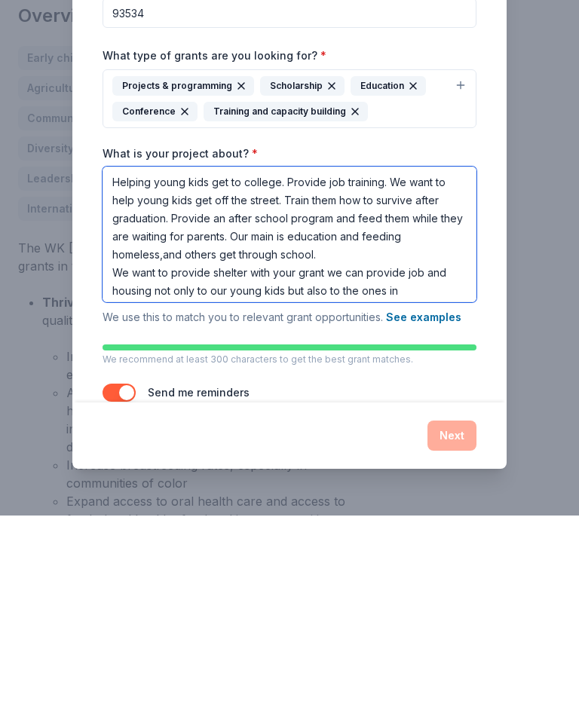
type textarea "Helping young kids get to college. Provide job training. We want to help young …"
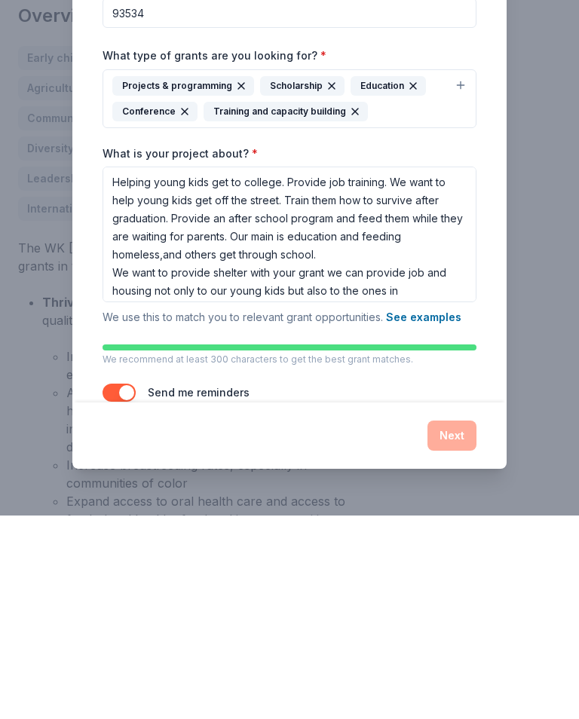
click at [458, 624] on div "Next" at bounding box center [290, 639] width 374 height 30
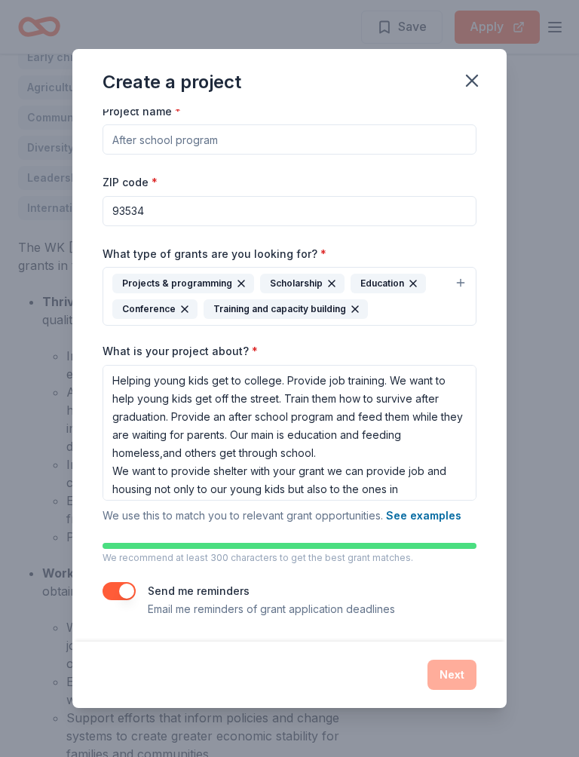
scroll to position [8, 0]
click at [451, 672] on div "Next" at bounding box center [290, 675] width 374 height 30
click at [133, 596] on button "button" at bounding box center [119, 591] width 33 height 18
click at [458, 672] on div "Next" at bounding box center [290, 675] width 374 height 30
click at [457, 672] on div "Next" at bounding box center [290, 675] width 374 height 30
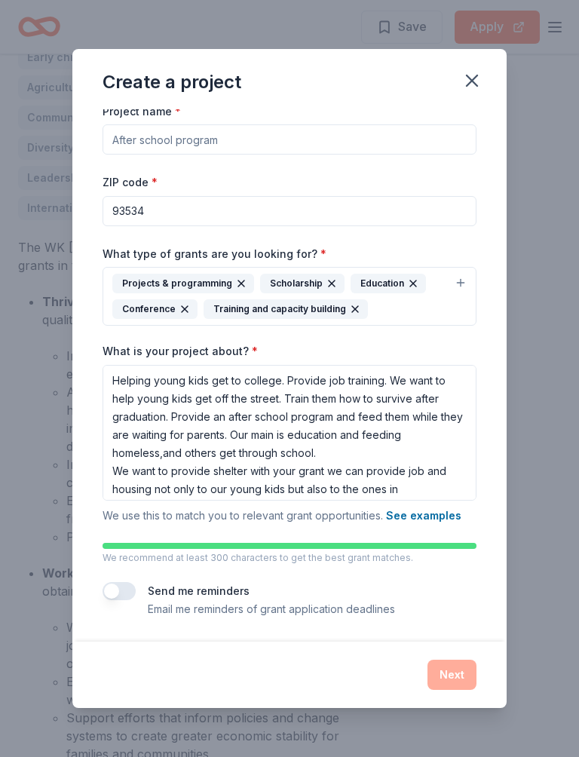
click at [456, 672] on div "Next" at bounding box center [290, 675] width 374 height 30
click at [122, 588] on button "button" at bounding box center [119, 591] width 33 height 18
click at [190, 198] on input "93534" at bounding box center [290, 211] width 374 height 30
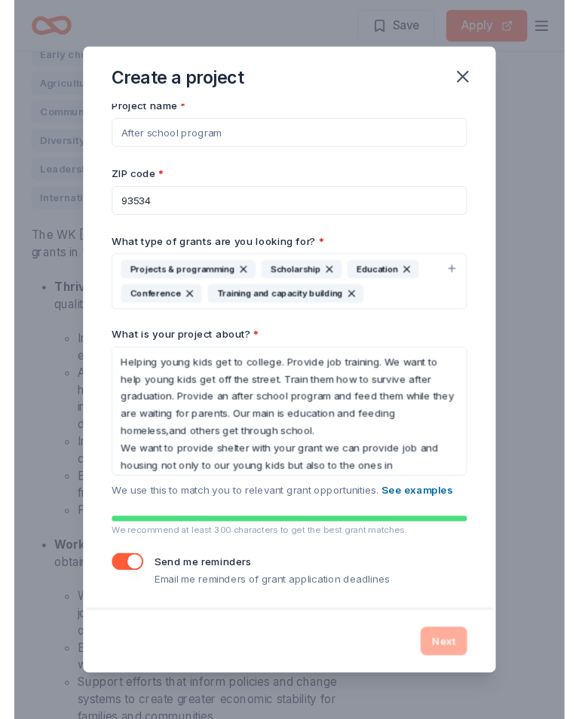
scroll to position [544, 0]
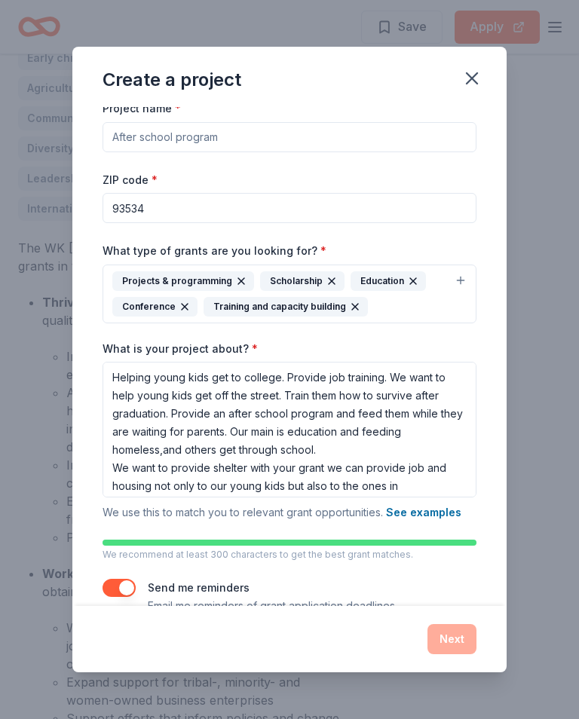
click at [173, 209] on input "93534" at bounding box center [290, 208] width 374 height 30
type input "9"
type input "93550"
click at [300, 139] on input "Project name *" at bounding box center [290, 137] width 374 height 30
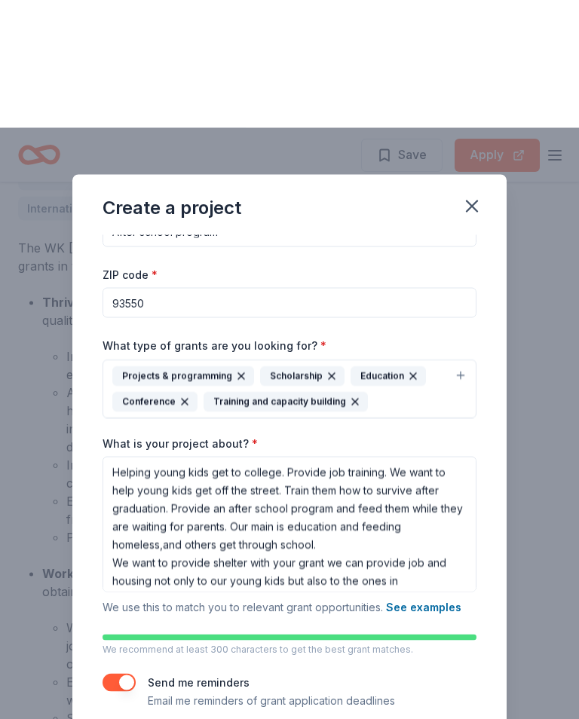
scroll to position [675, 0]
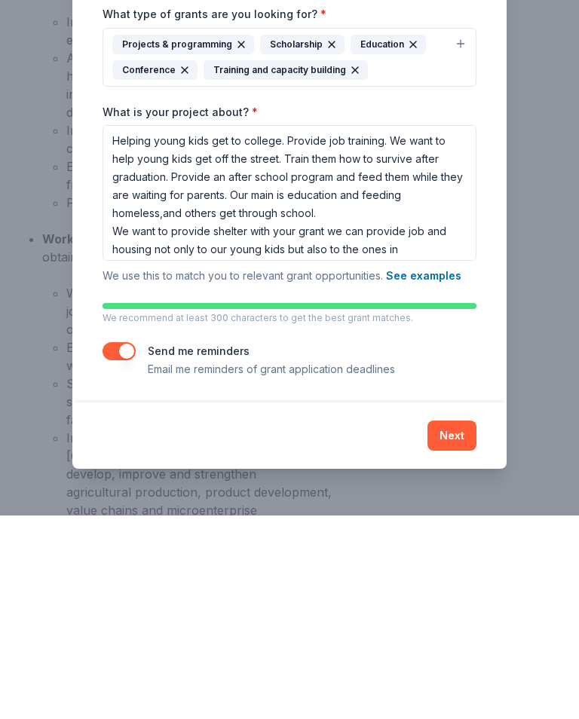
type input "After school program"
click at [452, 624] on button "Next" at bounding box center [452, 639] width 49 height 30
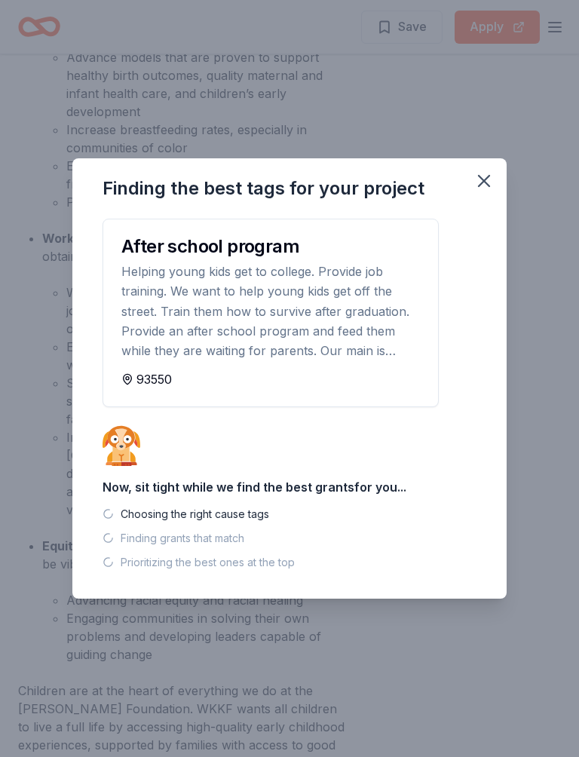
scroll to position [0, 0]
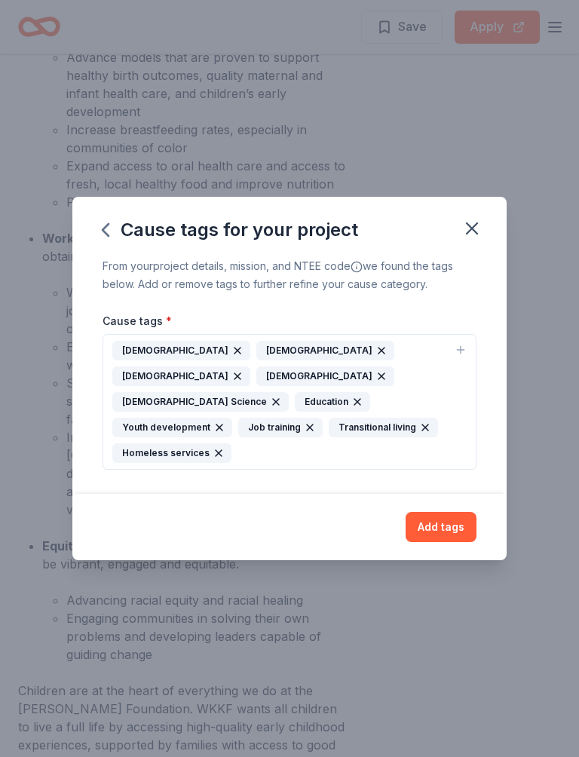
click at [431, 512] on button "Add tags" at bounding box center [441, 527] width 71 height 30
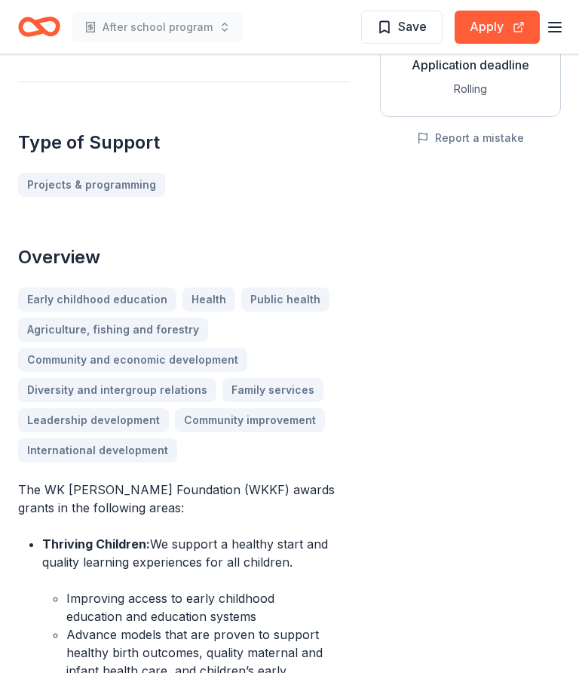
scroll to position [271, 0]
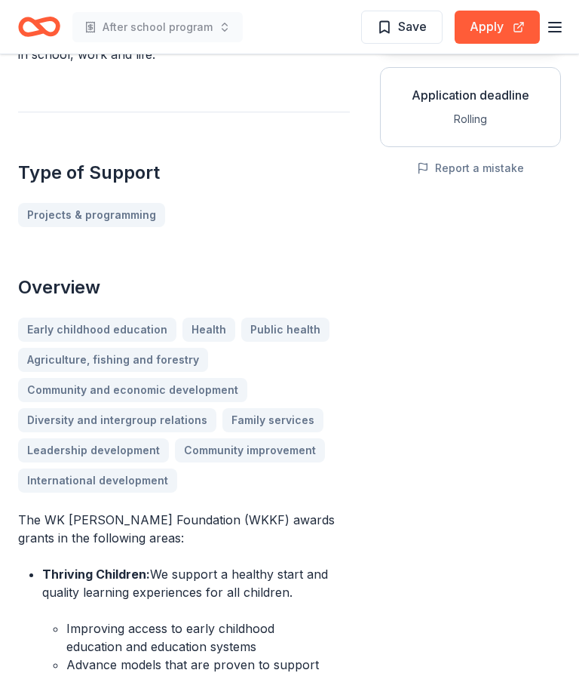
click at [489, 22] on button "Apply" at bounding box center [497, 27] width 85 height 33
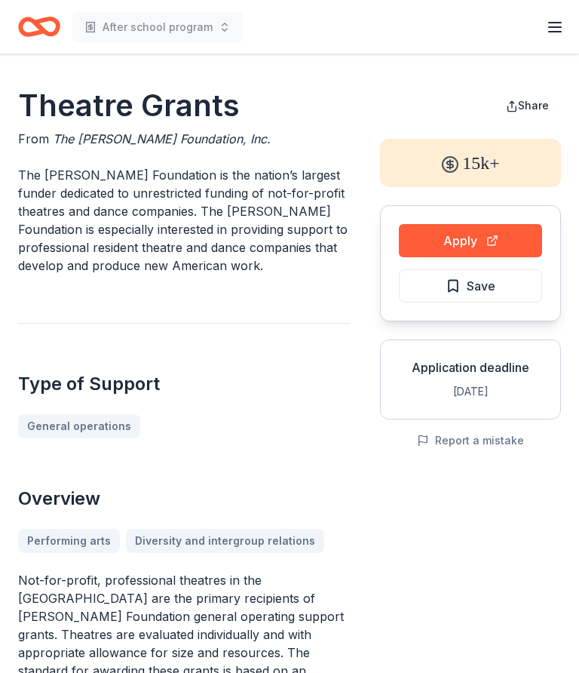
click at [471, 249] on button "Apply" at bounding box center [470, 240] width 143 height 33
